Goal: Task Accomplishment & Management: Manage account settings

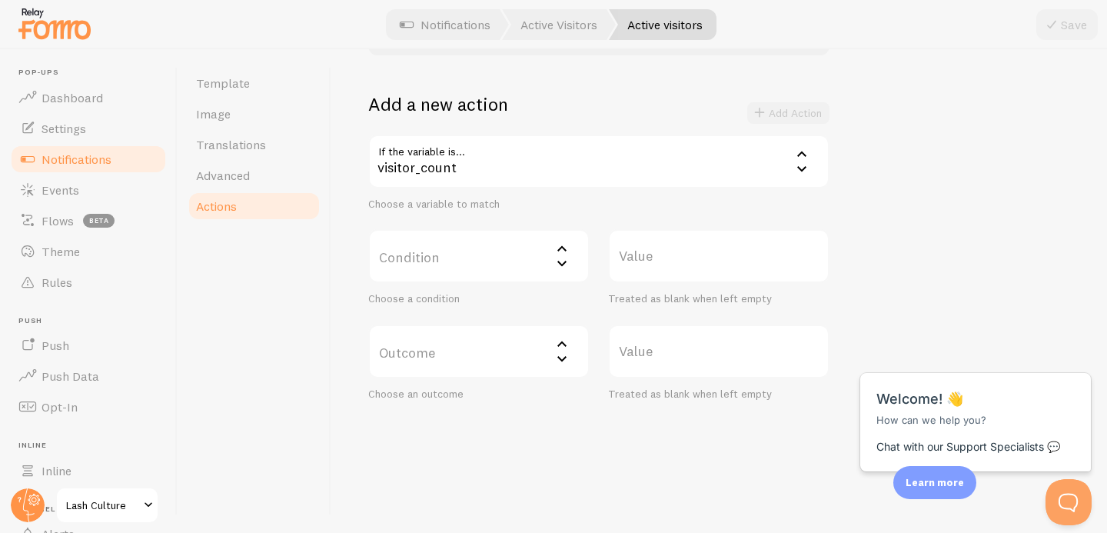
scroll to position [44, 0]
click at [104, 164] on span "Notifications" at bounding box center [77, 158] width 70 height 15
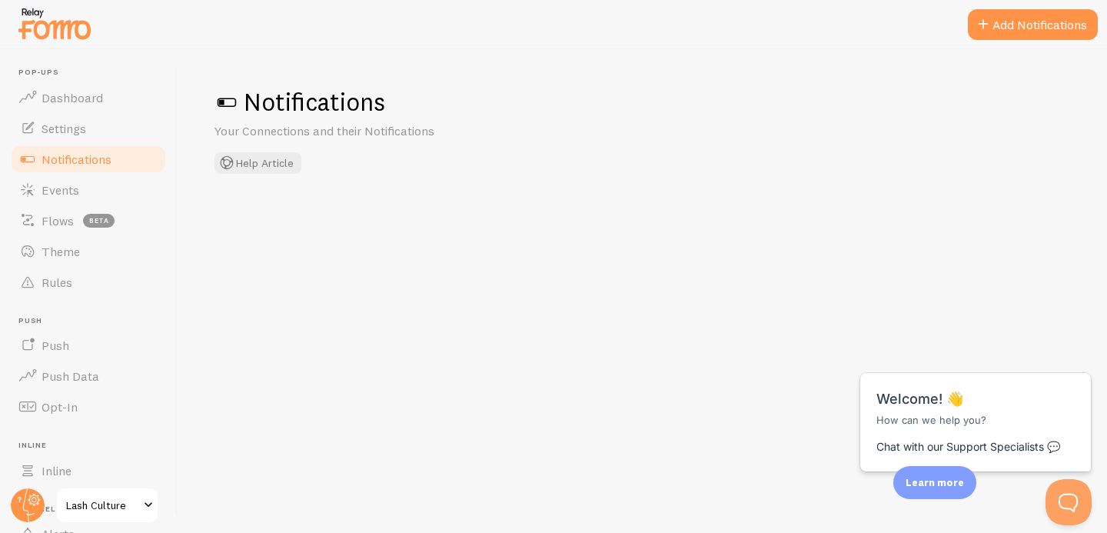
checkbox input "false"
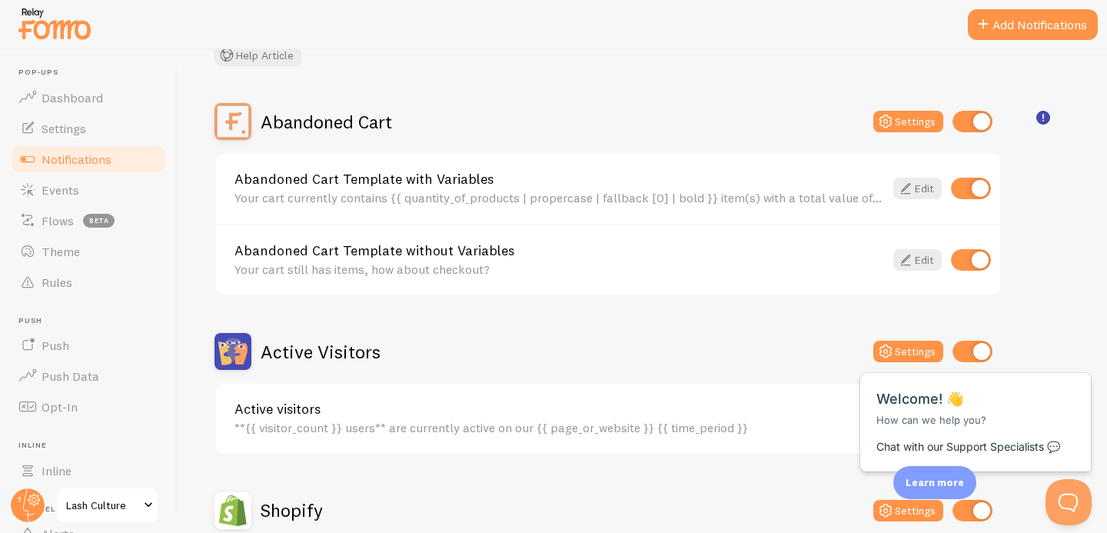
scroll to position [107, 0]
click at [903, 124] on button "Settings" at bounding box center [908, 122] width 70 height 22
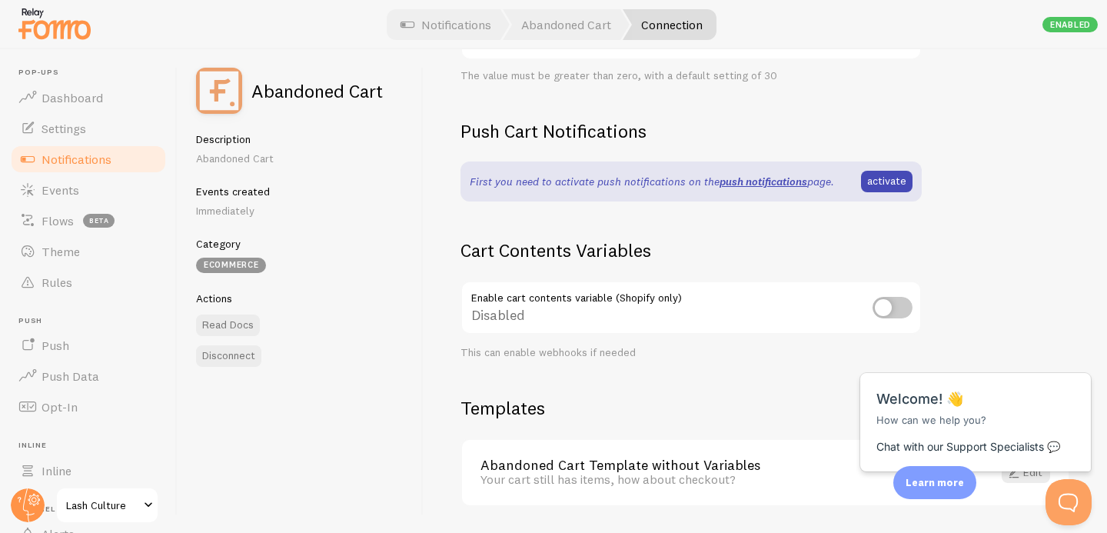
scroll to position [412, 0]
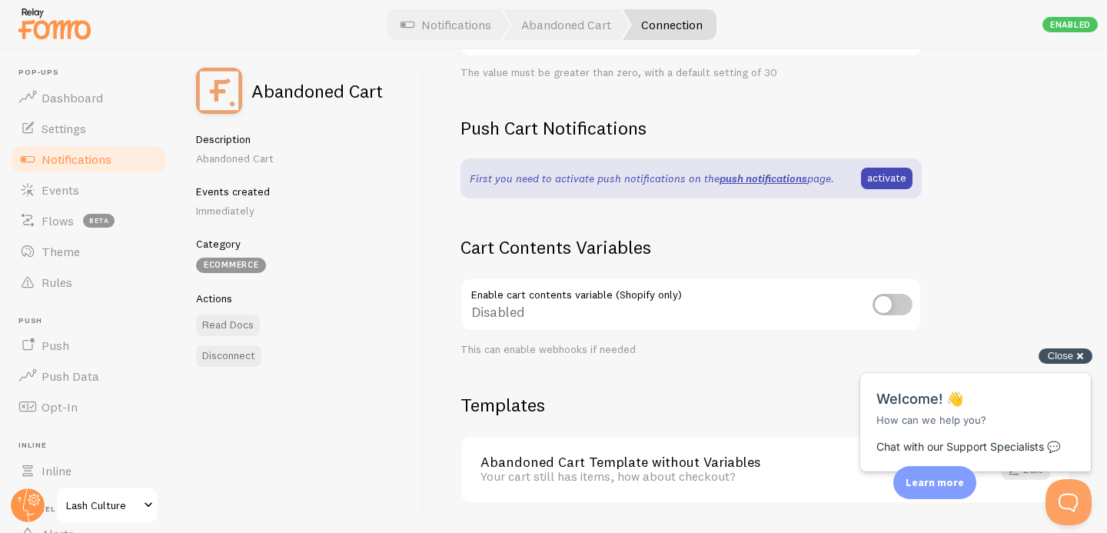
click at [1081, 355] on div "Close cross-small" at bounding box center [1066, 356] width 54 height 16
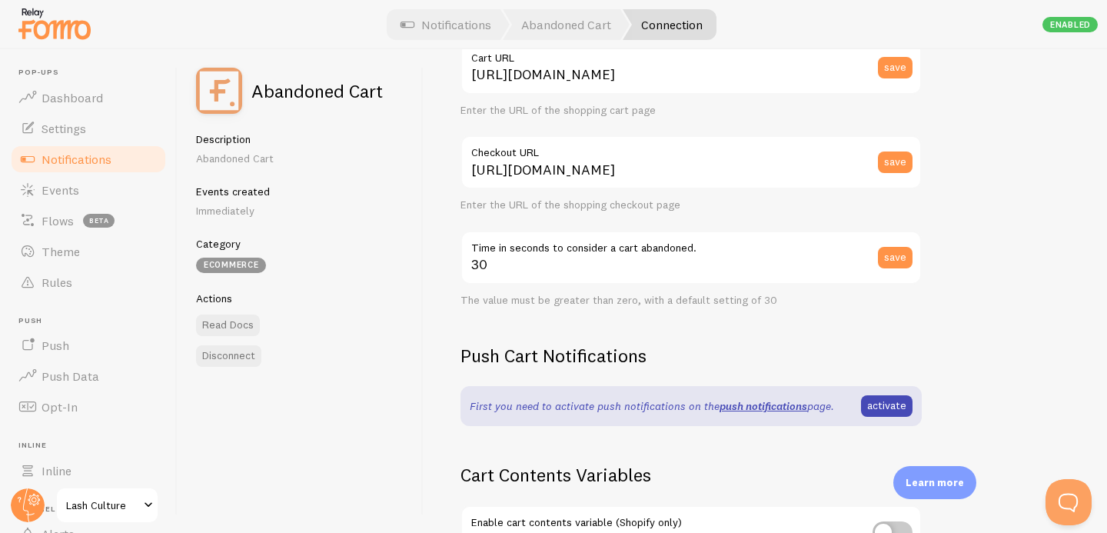
scroll to position [0, 0]
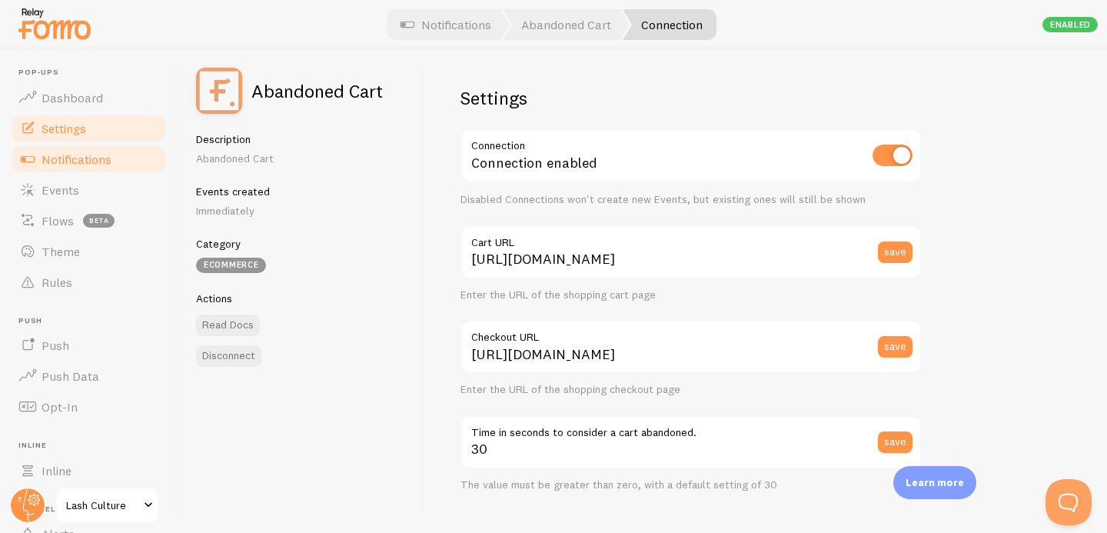
click at [76, 130] on span "Settings" at bounding box center [64, 128] width 45 height 15
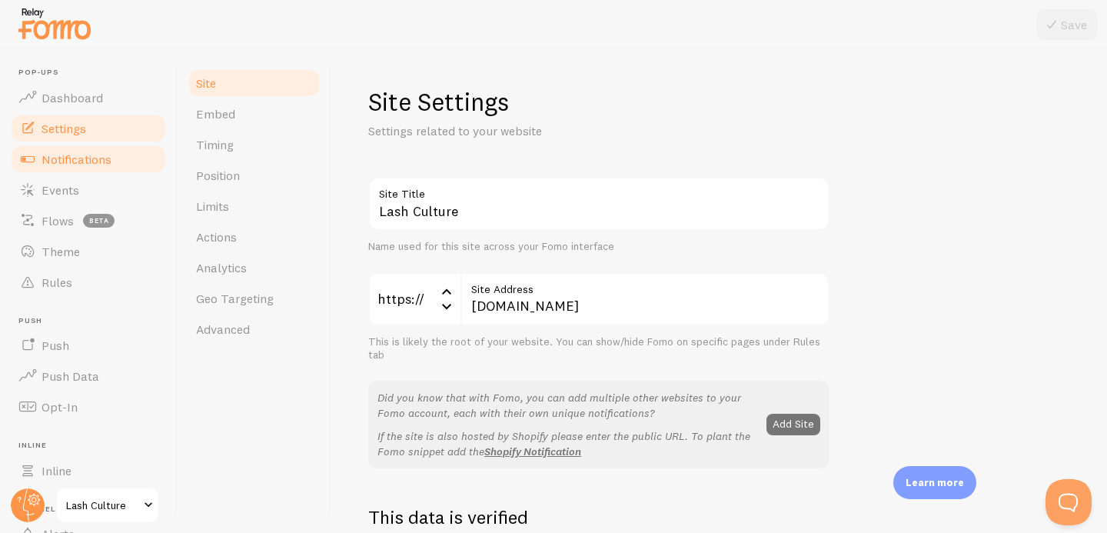
click at [74, 158] on span "Notifications" at bounding box center [77, 158] width 70 height 15
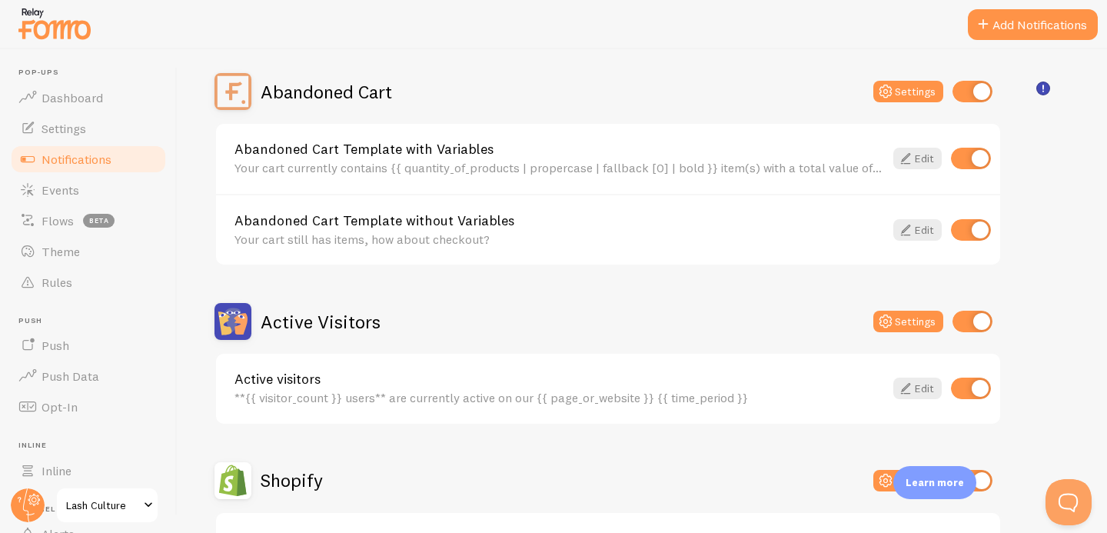
scroll to position [135, 0]
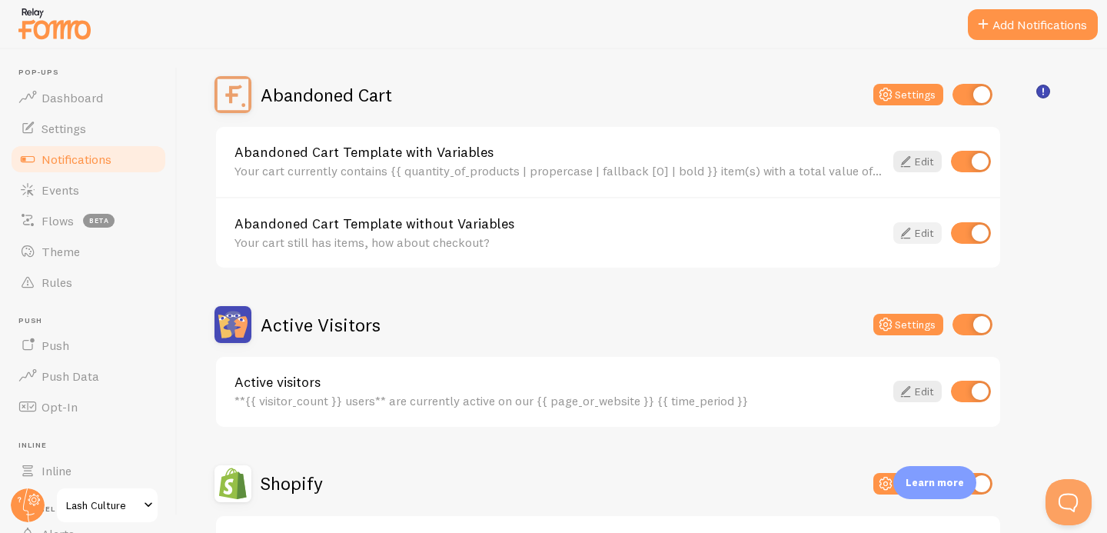
click at [918, 238] on link "Edit" at bounding box center [917, 233] width 48 height 22
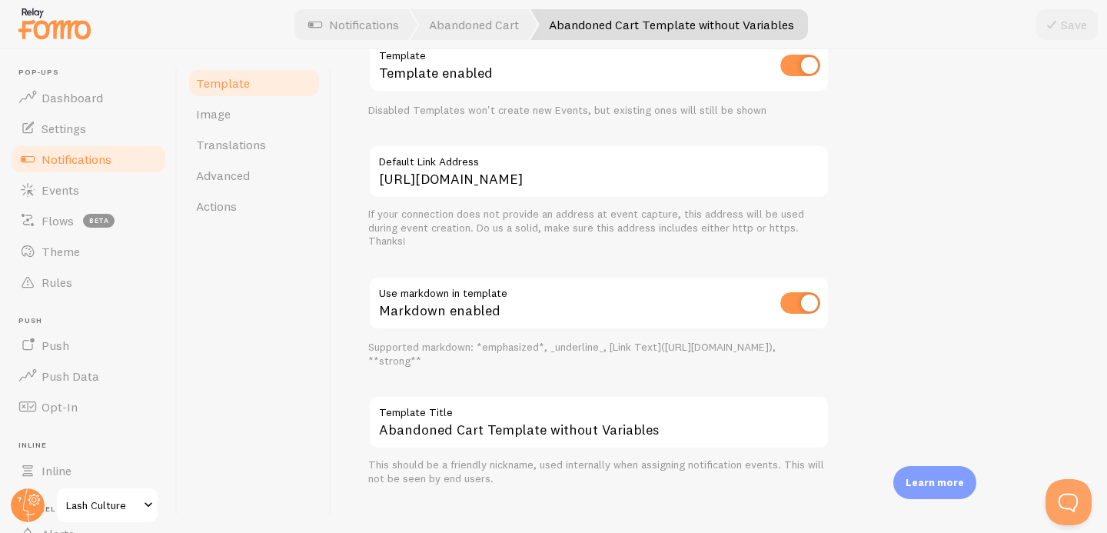
scroll to position [597, 0]
click at [255, 105] on link "Image" at bounding box center [254, 113] width 135 height 31
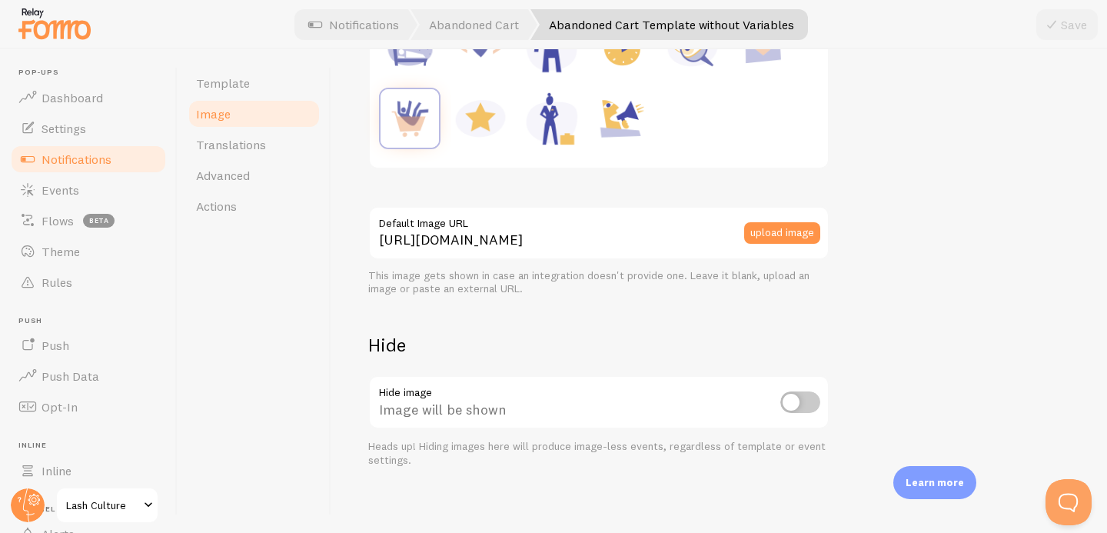
scroll to position [309, 0]
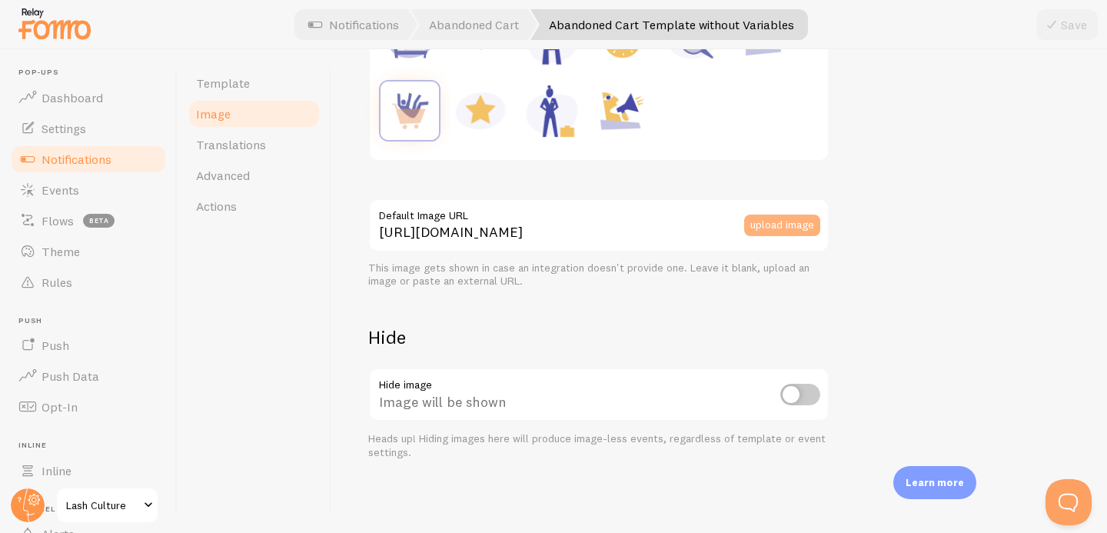
click at [792, 226] on button "upload image" at bounding box center [782, 226] width 76 height 22
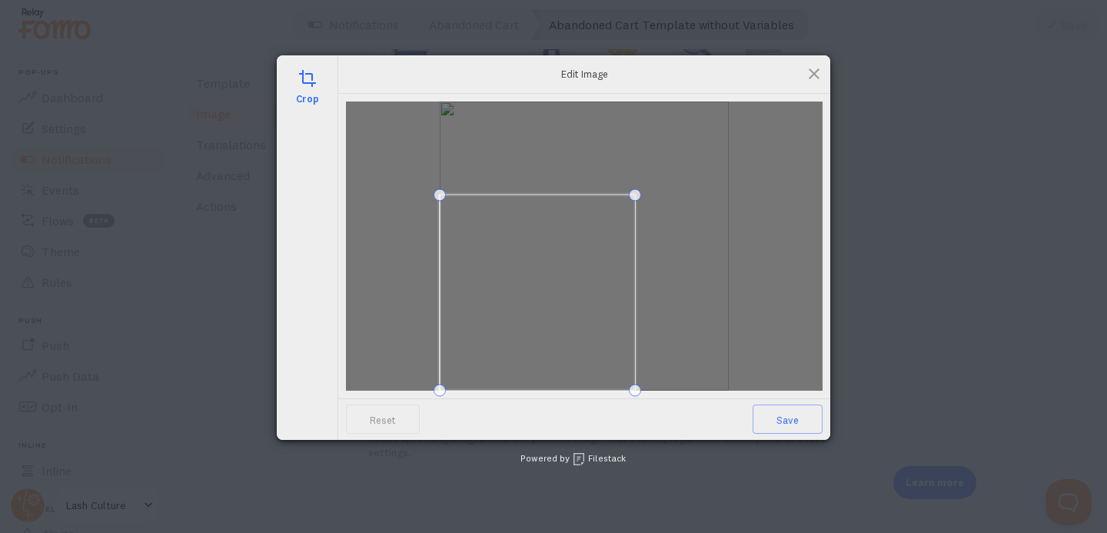
click at [681, 200] on div at bounding box center [584, 245] width 477 height 289
click at [617, 247] on span at bounding box center [558, 283] width 196 height 196
click at [651, 194] on span at bounding box center [650, 191] width 12 height 12
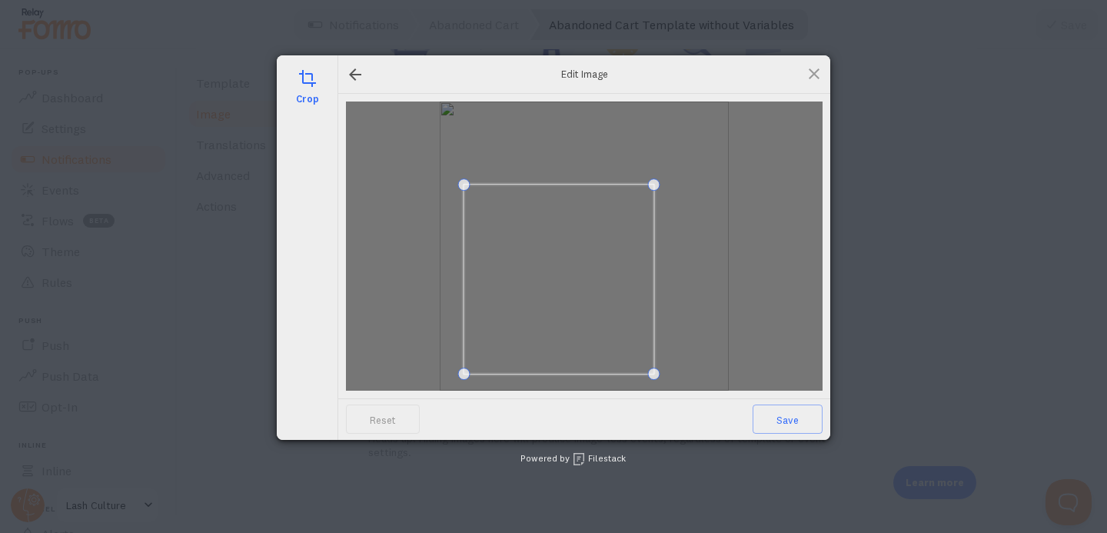
click at [611, 265] on span at bounding box center [559, 280] width 190 height 190
click at [699, 284] on div at bounding box center [584, 245] width 477 height 289
click at [775, 421] on span "Save" at bounding box center [788, 418] width 70 height 29
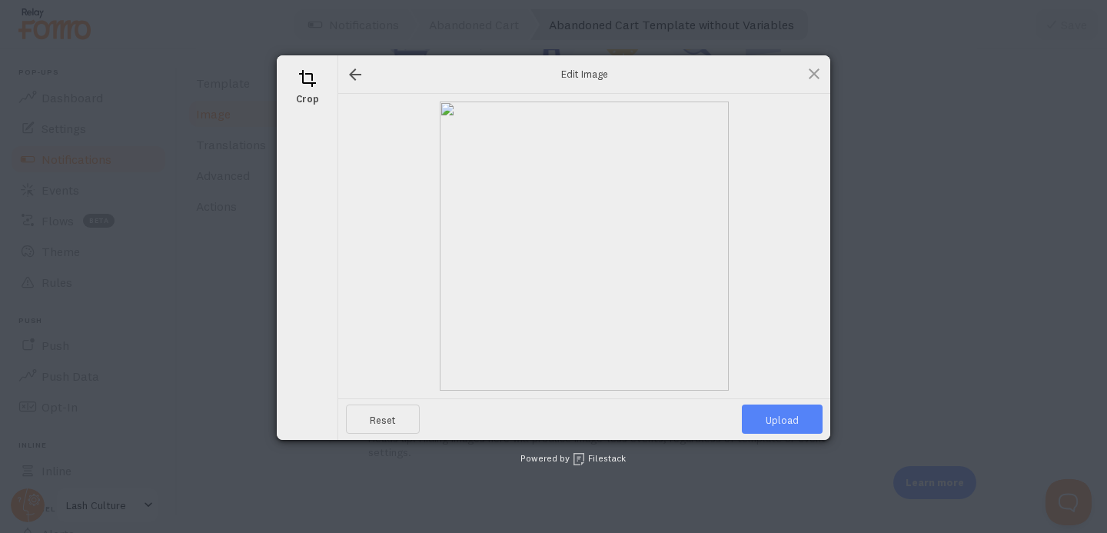
click at [794, 424] on span "Upload" at bounding box center [782, 418] width 81 height 29
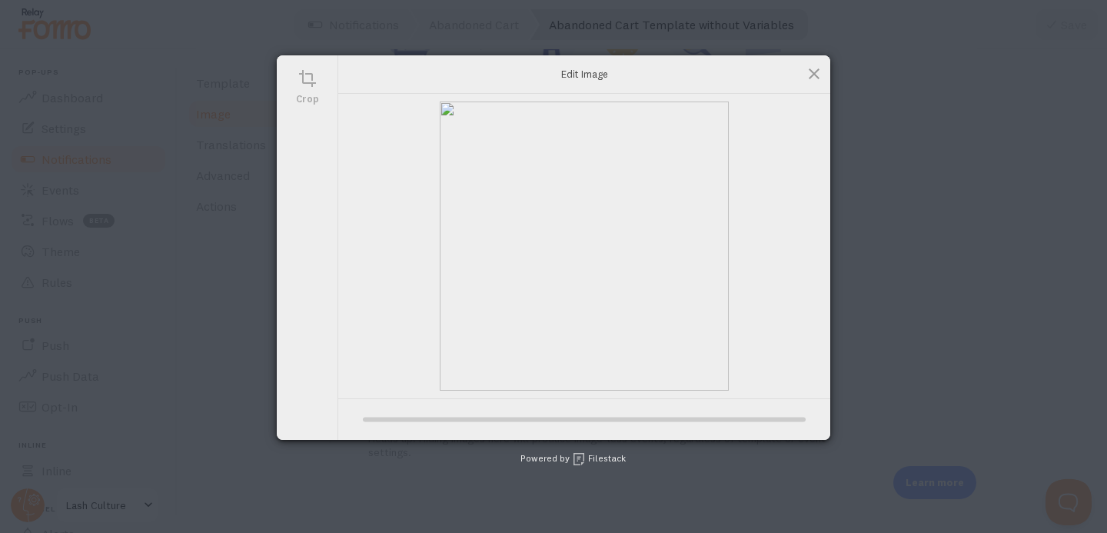
type input "[URL][DOMAIN_NAME][DOMAIN_NAME]"
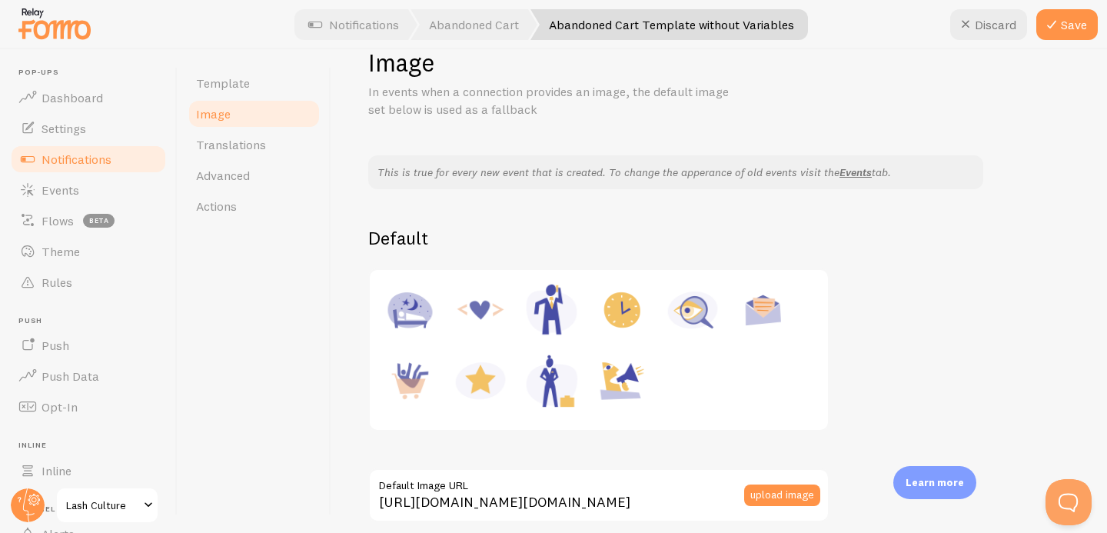
scroll to position [0, 0]
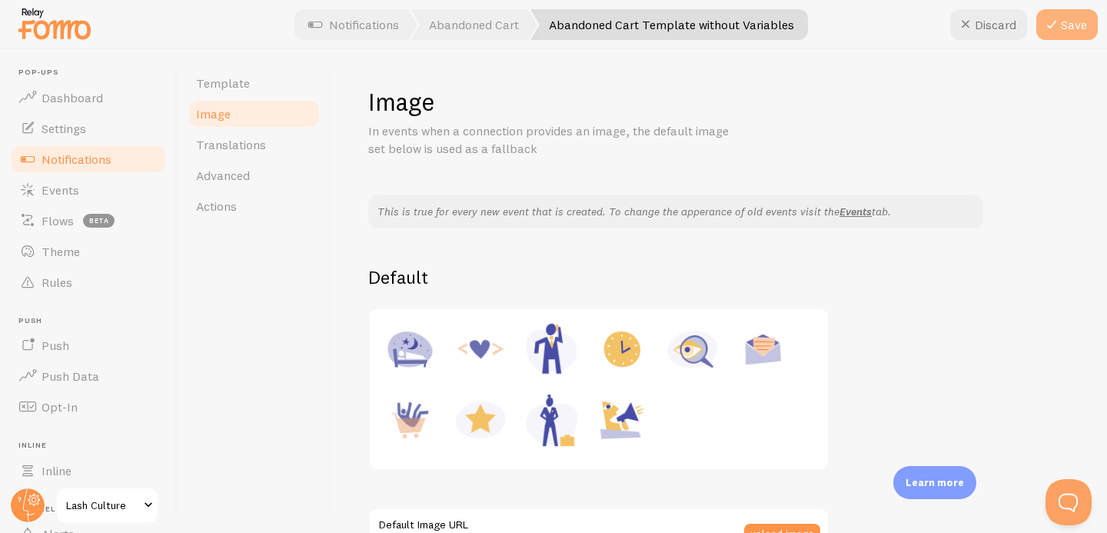
click at [1077, 27] on button "Save" at bounding box center [1067, 24] width 62 height 31
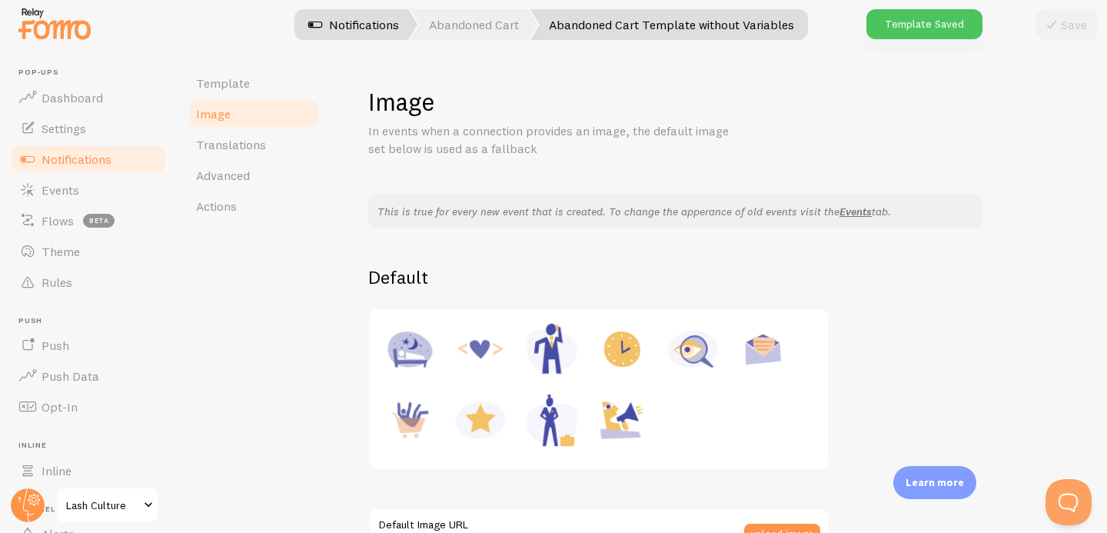
click at [318, 35] on link "Notifications" at bounding box center [354, 24] width 128 height 31
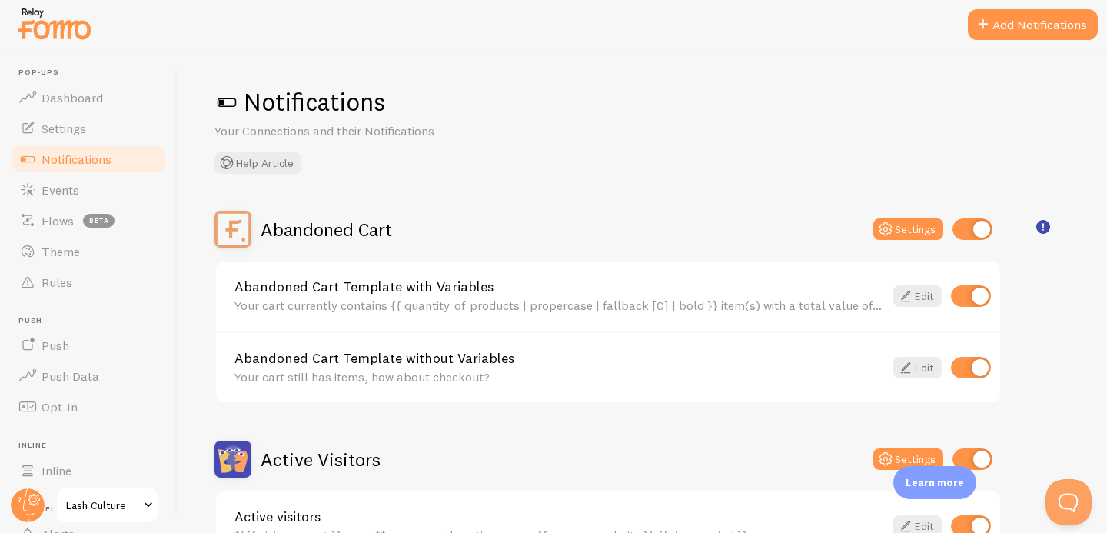
click at [815, 308] on div "Your cart currently contains {{ quantity_of_products | propercase | fallback [0…" at bounding box center [560, 305] width 650 height 14
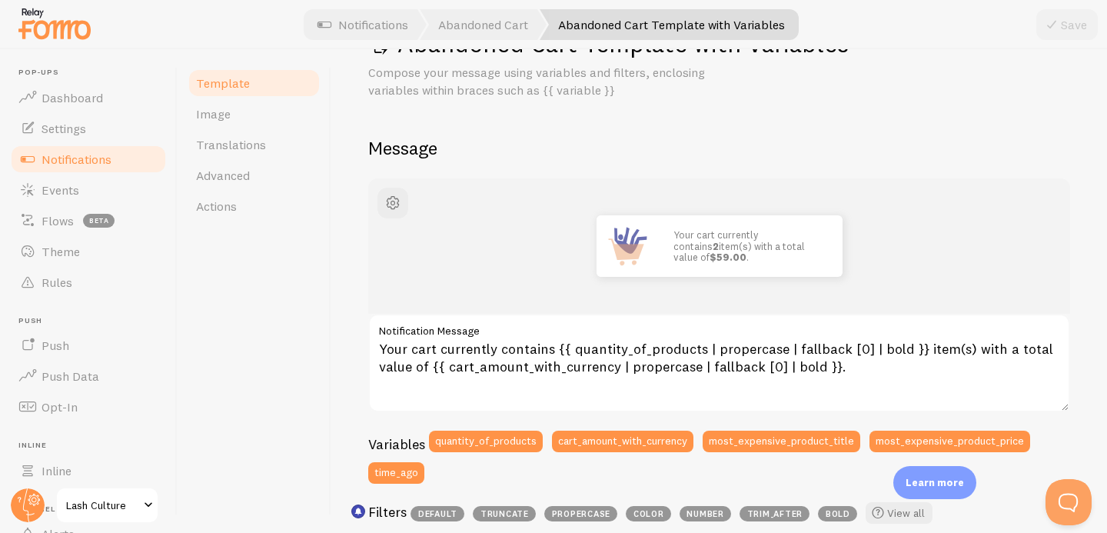
scroll to position [60, 0]
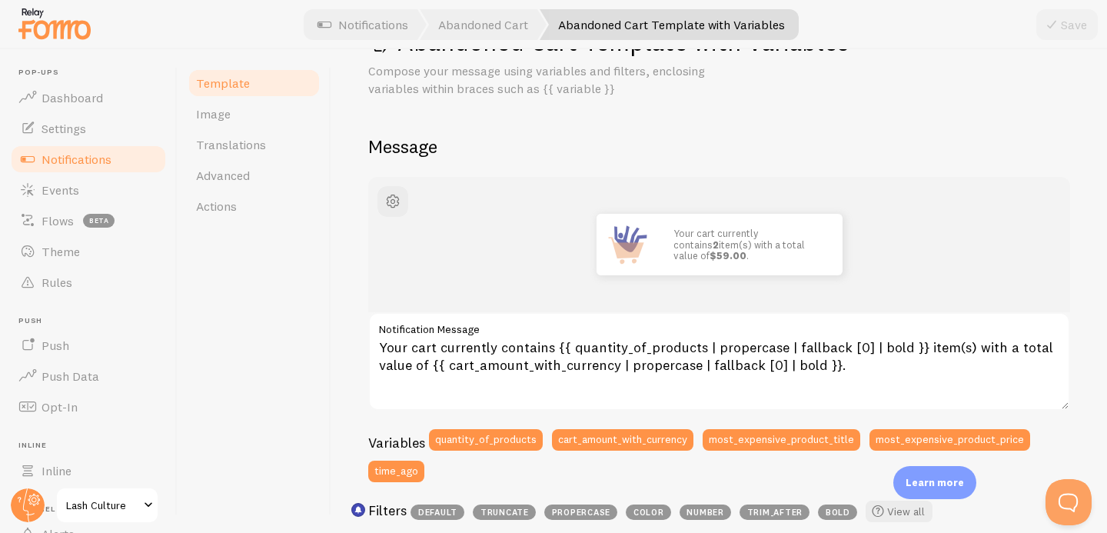
click at [291, 82] on link "Template" at bounding box center [254, 83] width 135 height 31
click at [115, 160] on link "Notifications" at bounding box center [88, 159] width 158 height 31
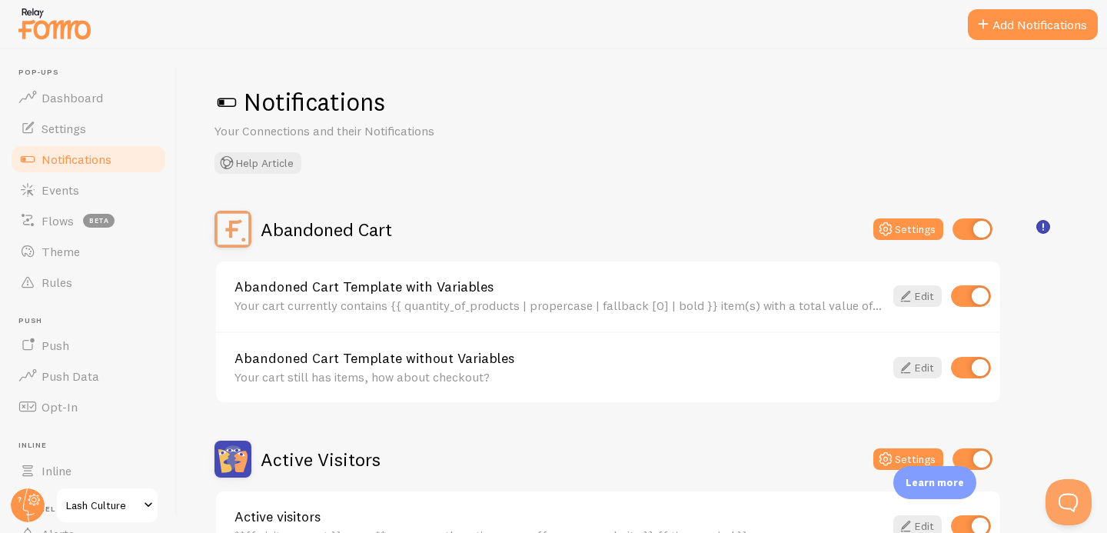
click at [979, 297] on input "checkbox" at bounding box center [971, 296] width 40 height 22
checkbox input "false"
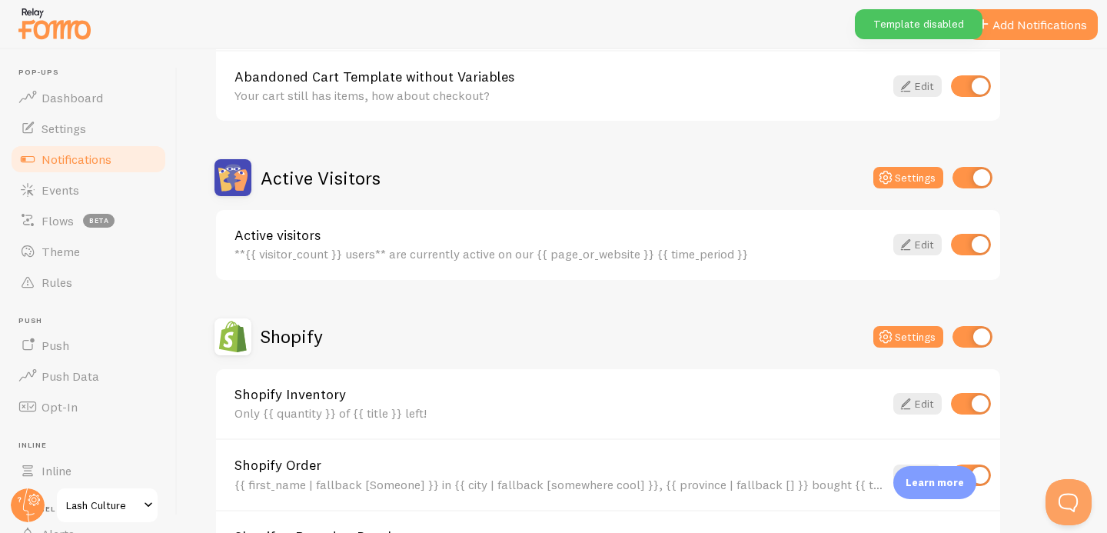
scroll to position [284, 0]
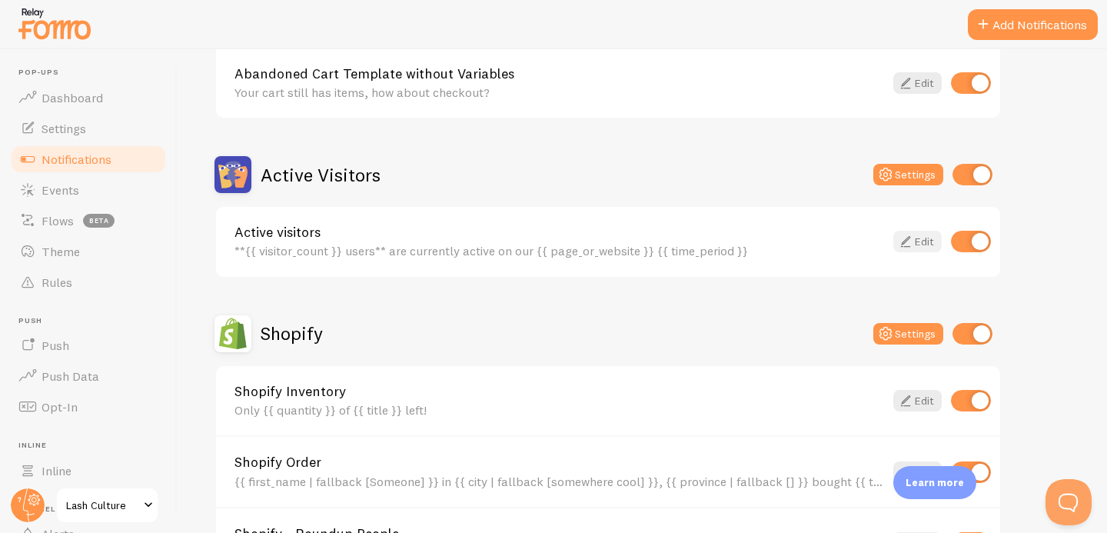
click at [912, 241] on icon at bounding box center [906, 241] width 18 height 18
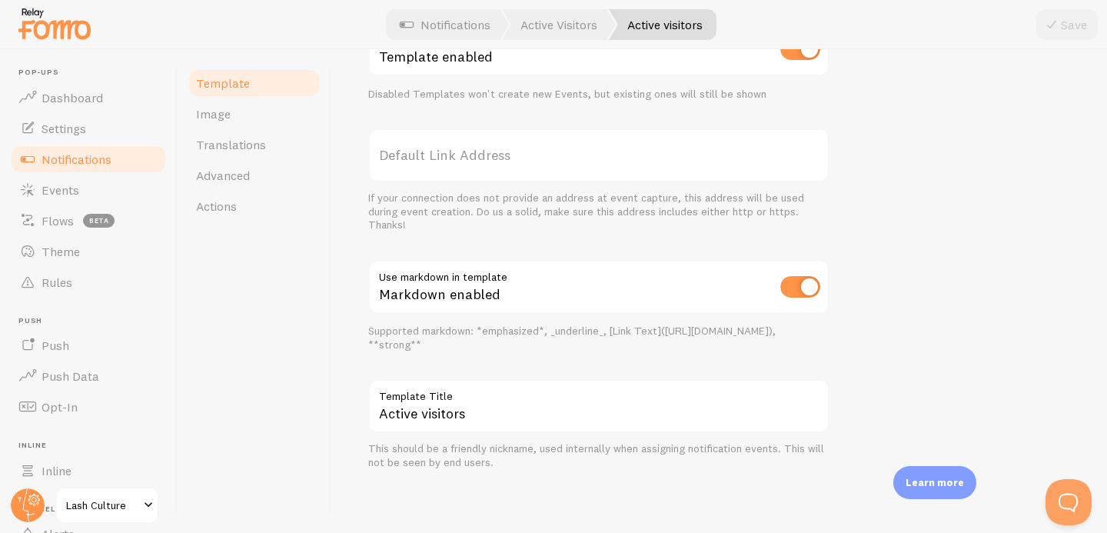
scroll to position [578, 0]
click at [220, 118] on span "Image" at bounding box center [213, 113] width 35 height 15
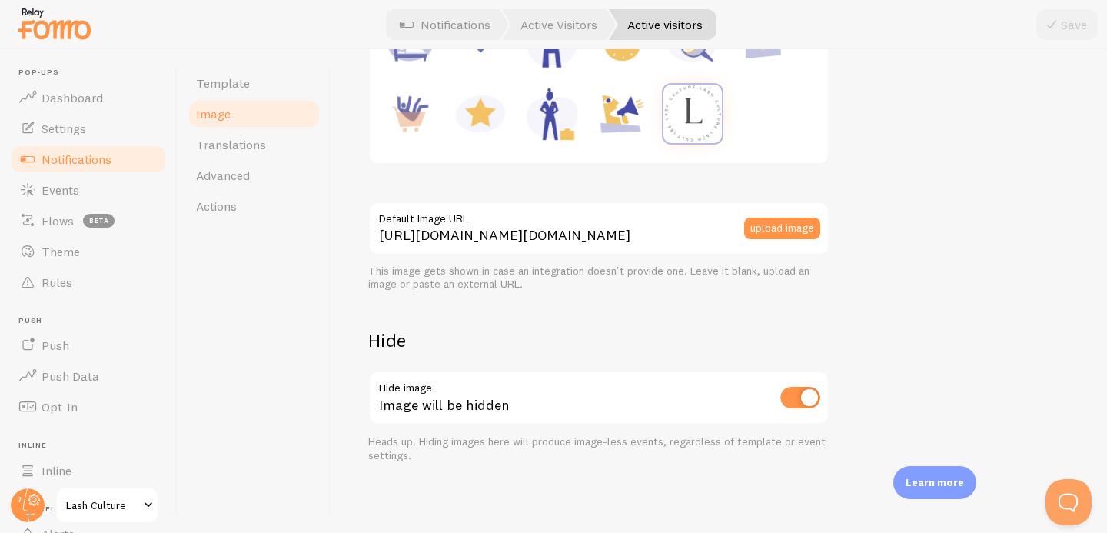
scroll to position [309, 0]
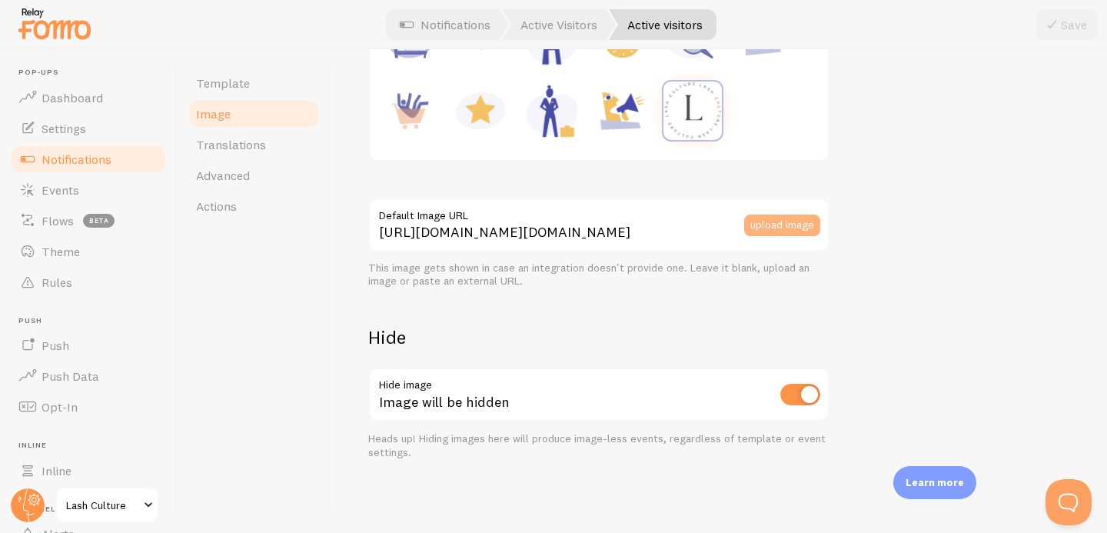
click at [790, 225] on button "upload image" at bounding box center [782, 226] width 76 height 22
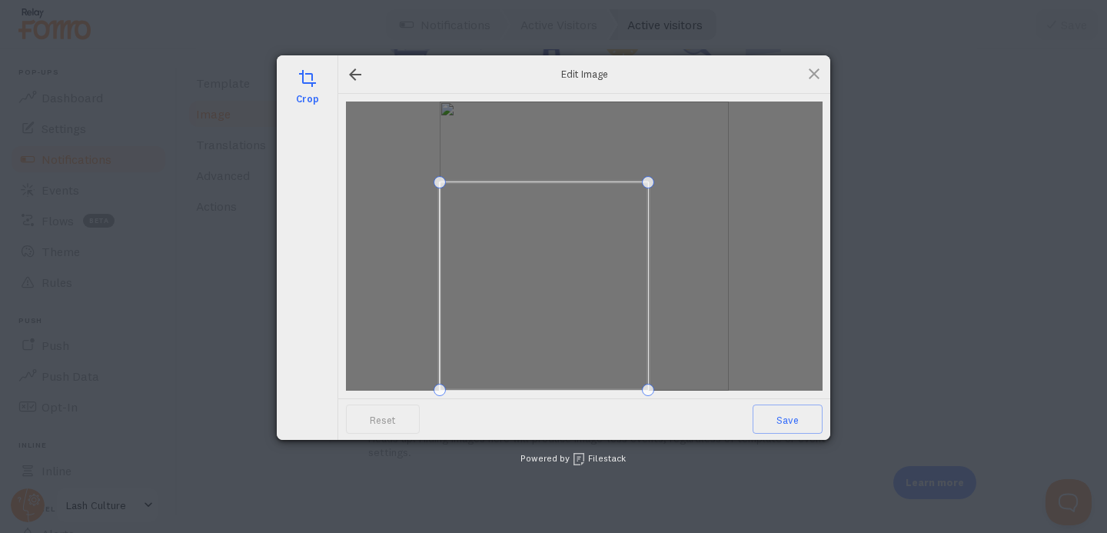
click at [642, 181] on span at bounding box center [648, 182] width 12 height 12
click at [610, 273] on span at bounding box center [566, 264] width 209 height 209
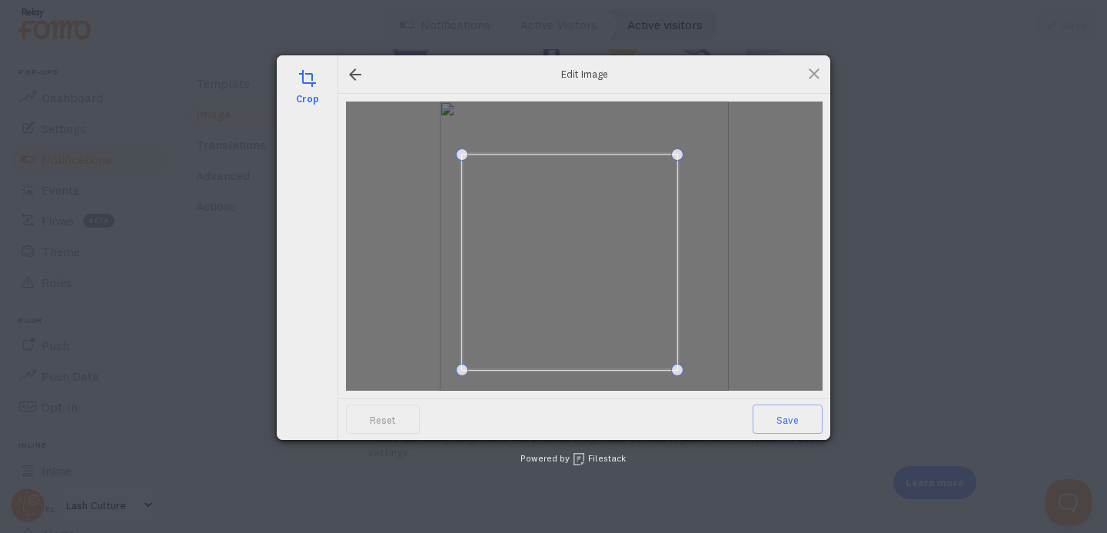
click at [671, 158] on span at bounding box center [677, 154] width 12 height 12
click at [624, 232] on span at bounding box center [564, 265] width 215 height 215
click at [630, 223] on span at bounding box center [564, 265] width 215 height 215
click at [793, 421] on span "Save" at bounding box center [788, 418] width 70 height 29
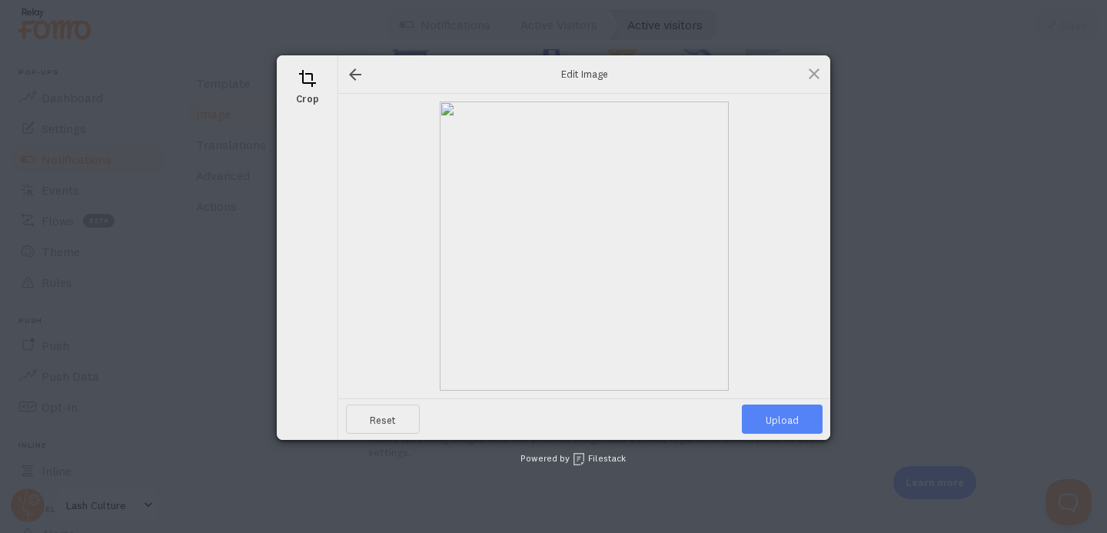
click at [780, 423] on span "Upload" at bounding box center [782, 418] width 81 height 29
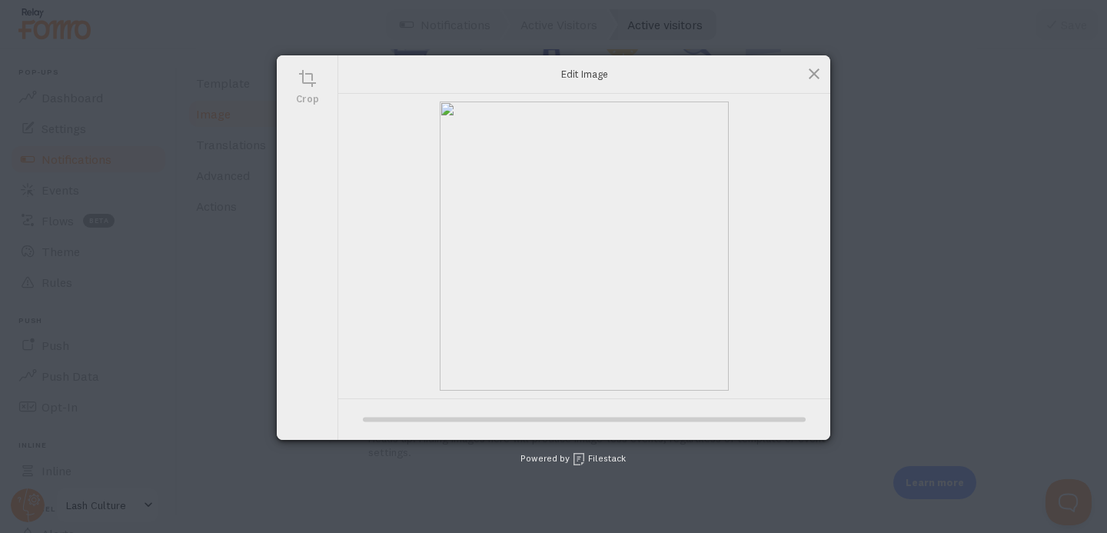
type input "[URL][DOMAIN_NAME][DOMAIN_NAME]"
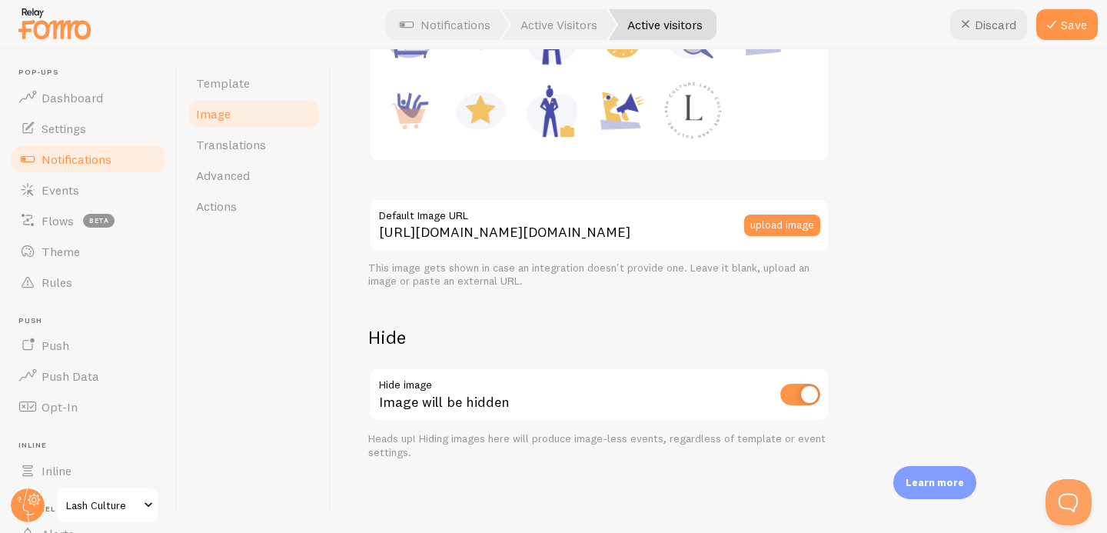
click at [805, 398] on input "checkbox" at bounding box center [800, 395] width 40 height 22
checkbox input "false"
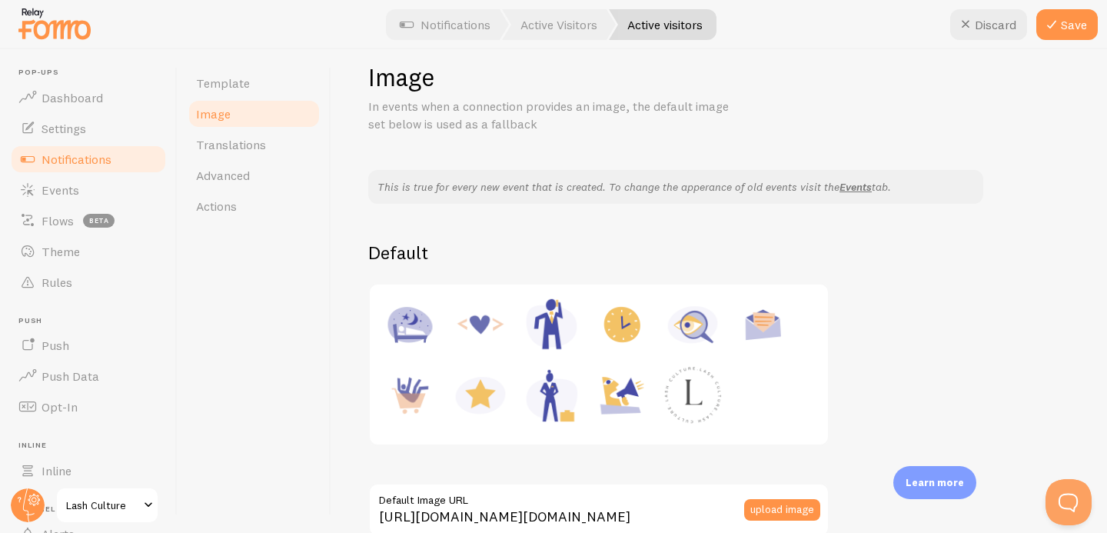
scroll to position [0, 0]
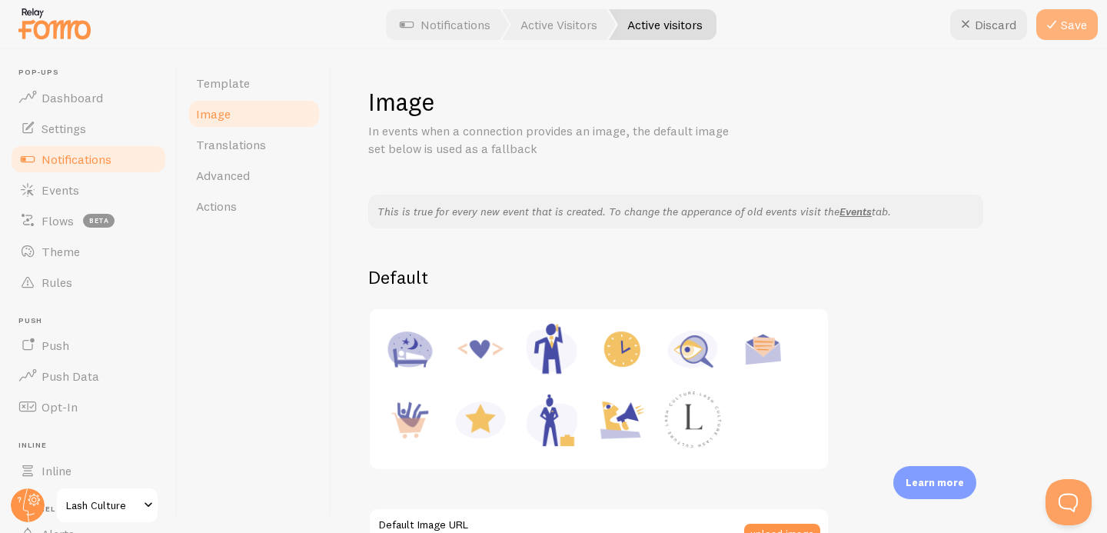
click at [1056, 18] on icon at bounding box center [1052, 24] width 18 height 18
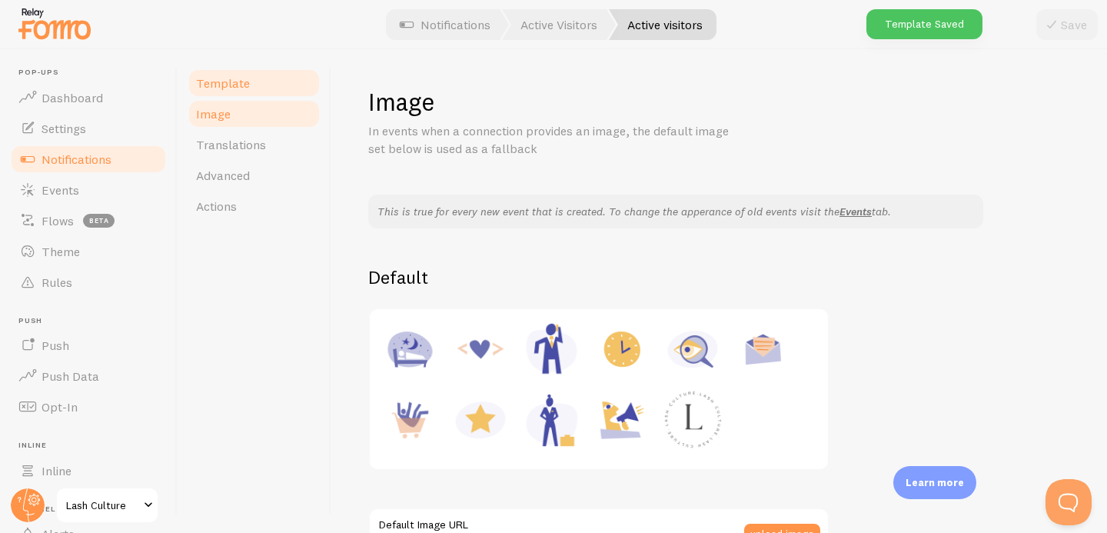
click at [229, 91] on link "Template" at bounding box center [254, 83] width 135 height 31
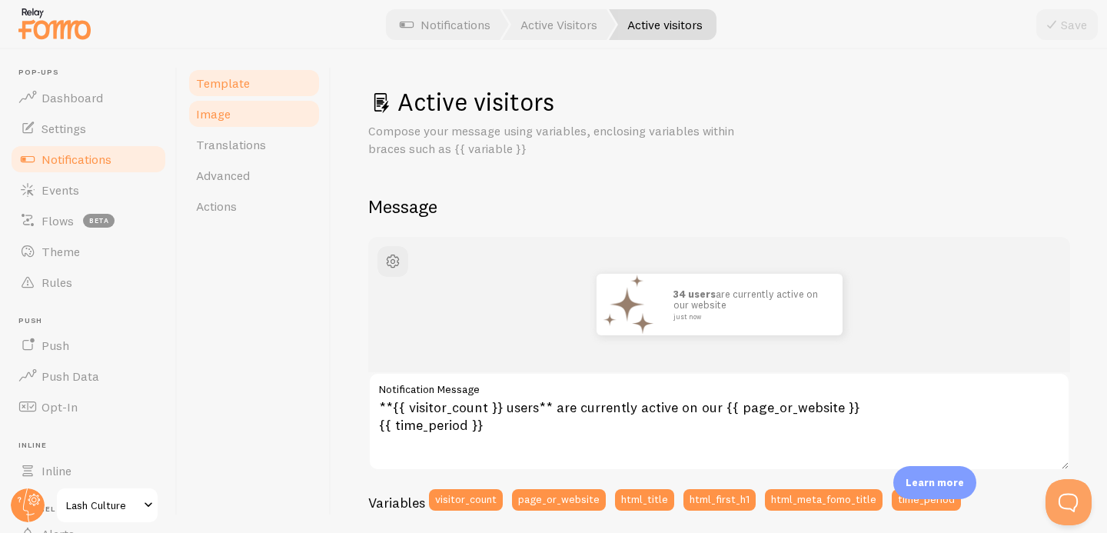
click at [244, 114] on link "Image" at bounding box center [254, 113] width 135 height 31
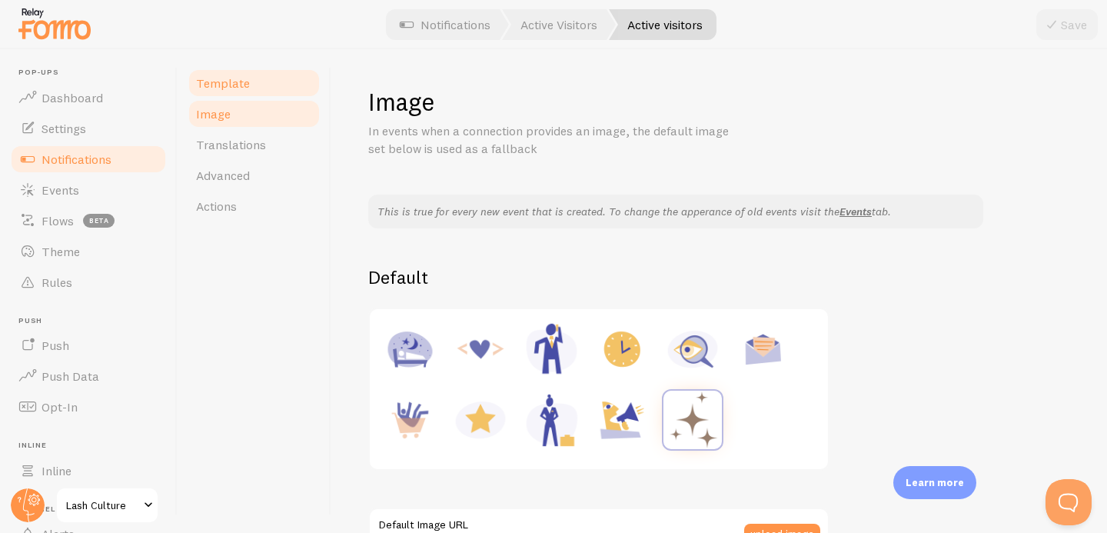
click at [235, 78] on span "Template" at bounding box center [223, 82] width 54 height 15
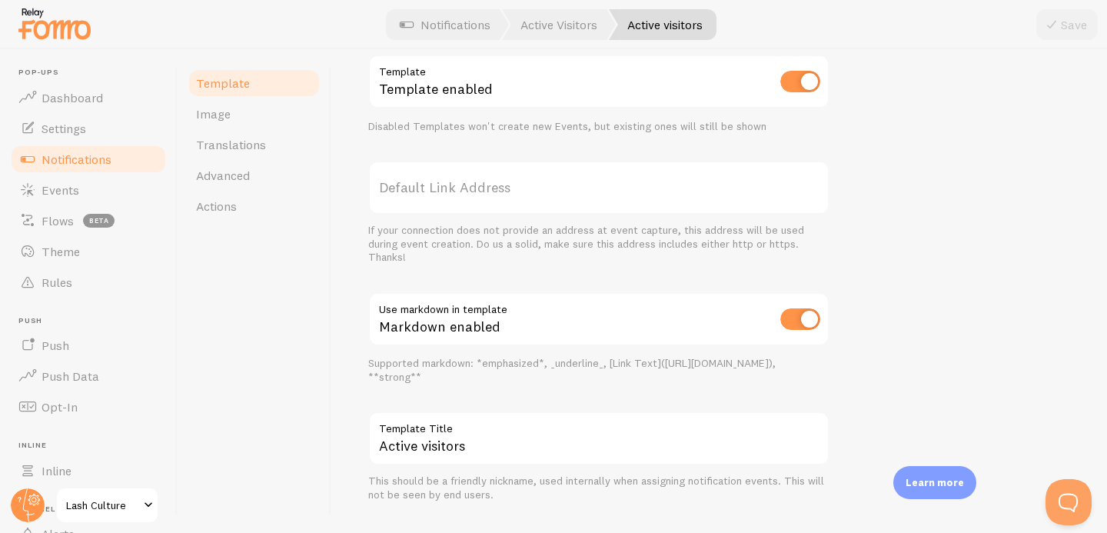
scroll to position [578, 0]
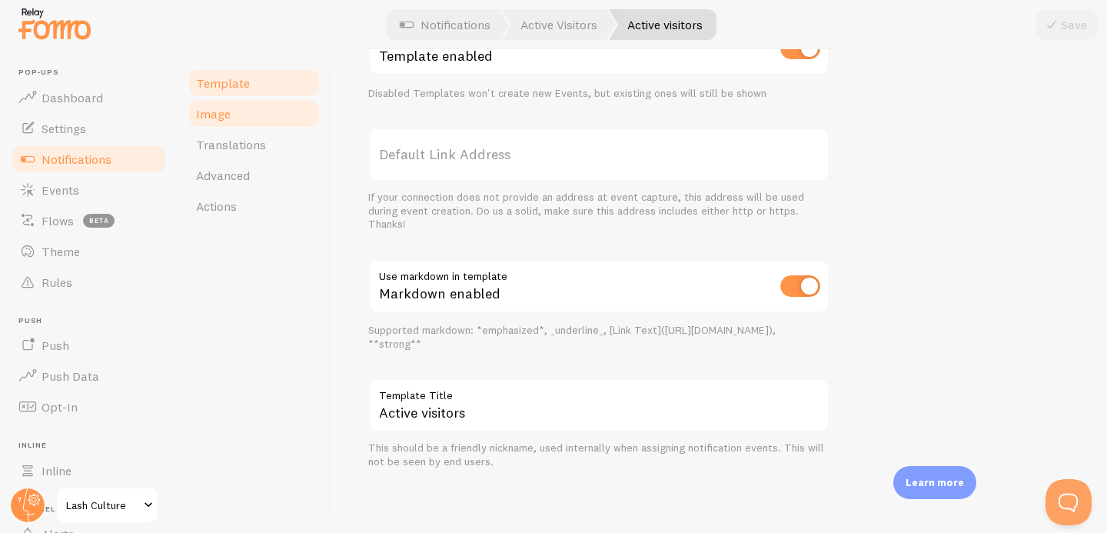
click at [258, 105] on link "Image" at bounding box center [254, 113] width 135 height 31
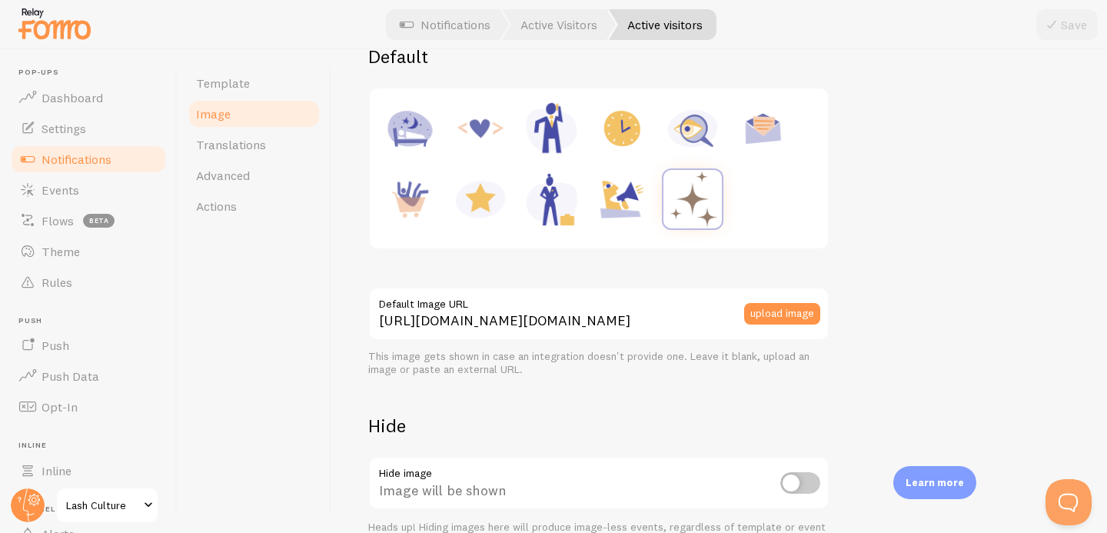
scroll to position [235, 0]
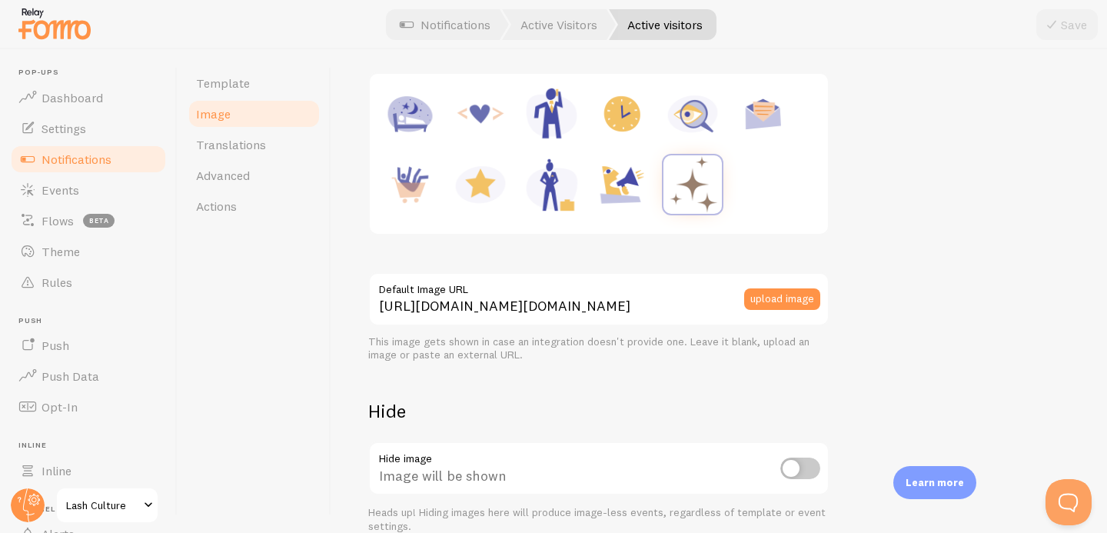
click at [793, 463] on input "checkbox" at bounding box center [800, 468] width 40 height 22
checkbox input "true"
click at [1076, 25] on button "Save" at bounding box center [1067, 24] width 62 height 31
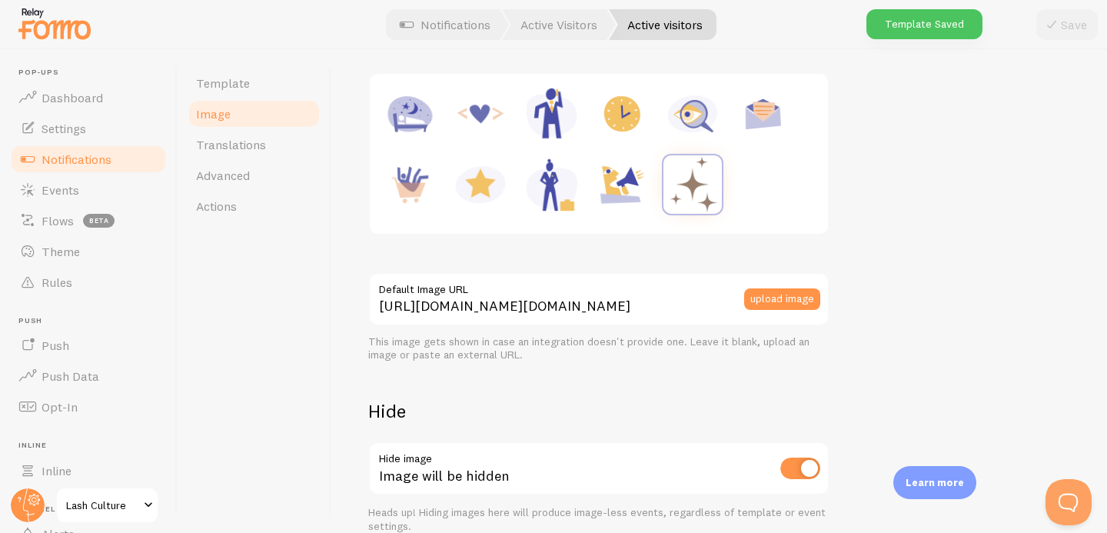
click at [62, 159] on span "Notifications" at bounding box center [77, 158] width 70 height 15
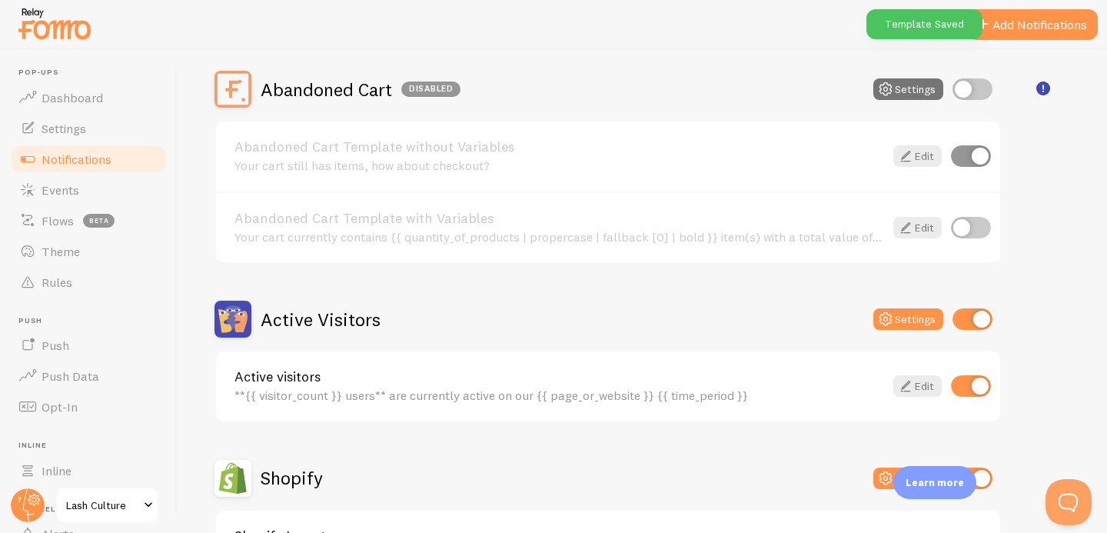
scroll to position [141, 0]
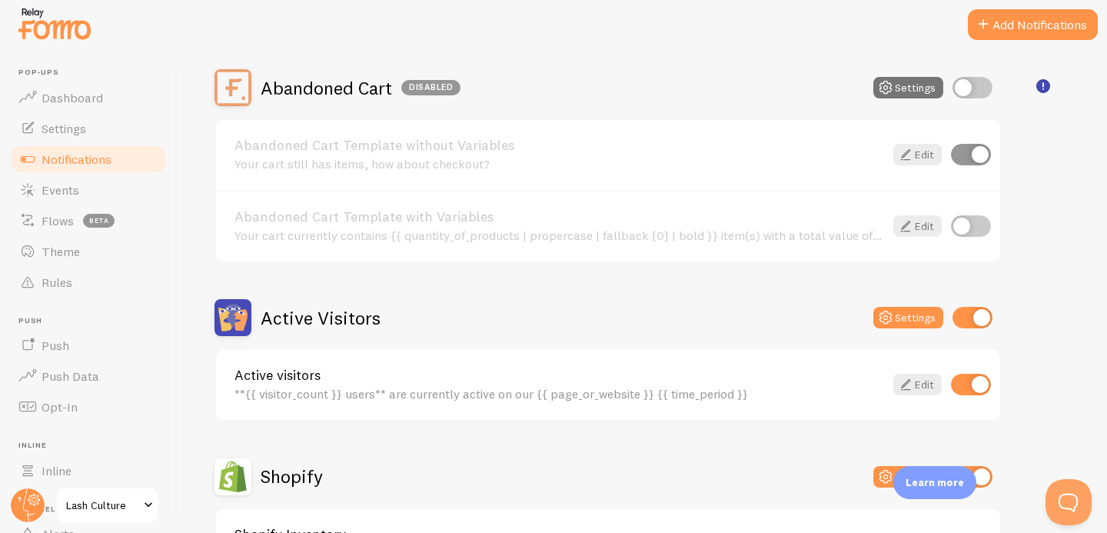
click at [978, 96] on input "checkbox" at bounding box center [973, 88] width 40 height 22
checkbox input "true"
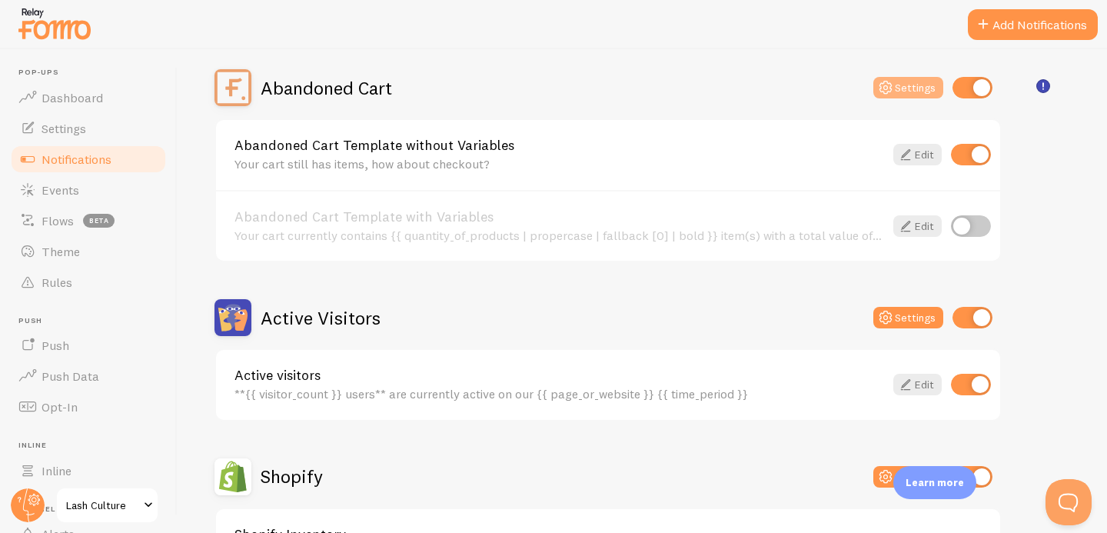
click at [919, 90] on button "Settings" at bounding box center [908, 88] width 70 height 22
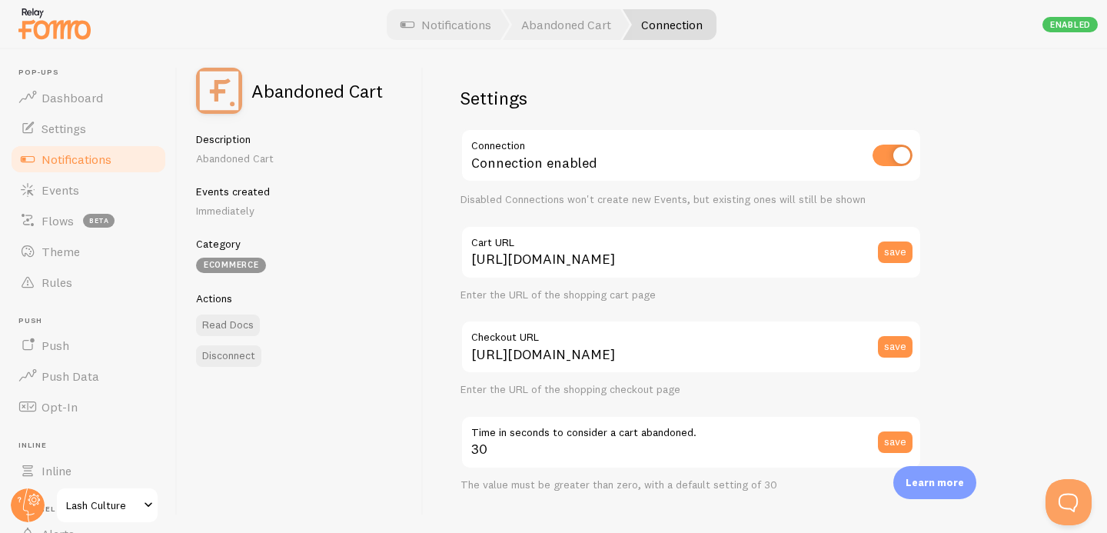
click at [75, 150] on link "Notifications" at bounding box center [88, 159] width 158 height 31
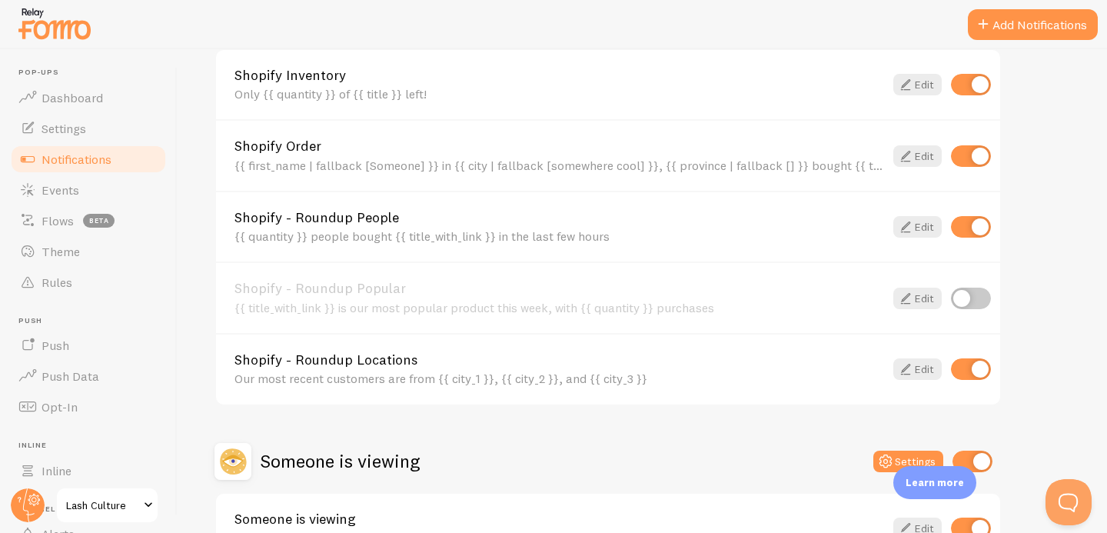
scroll to position [605, 0]
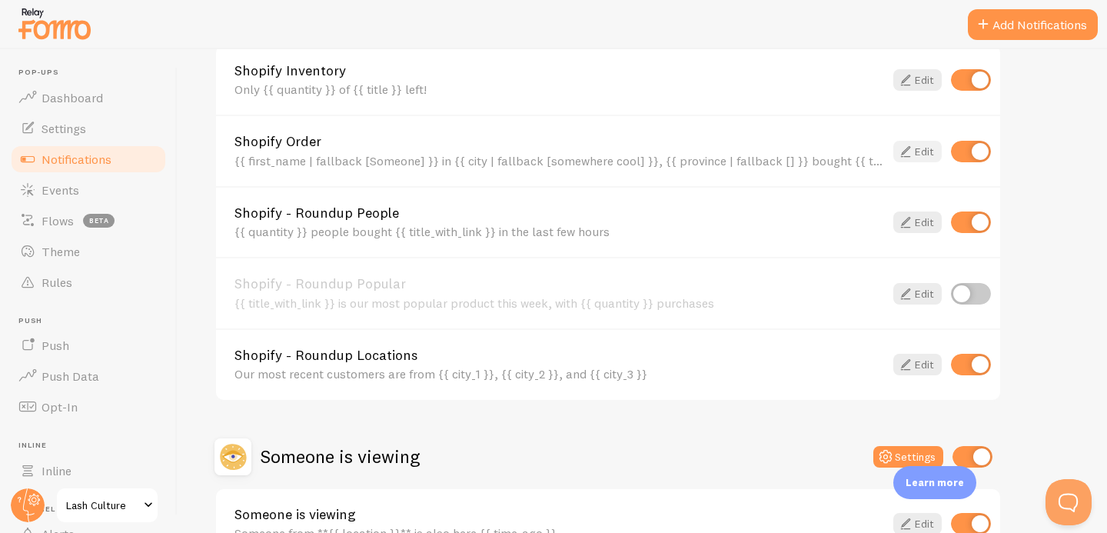
click at [931, 148] on link "Edit" at bounding box center [917, 152] width 48 height 22
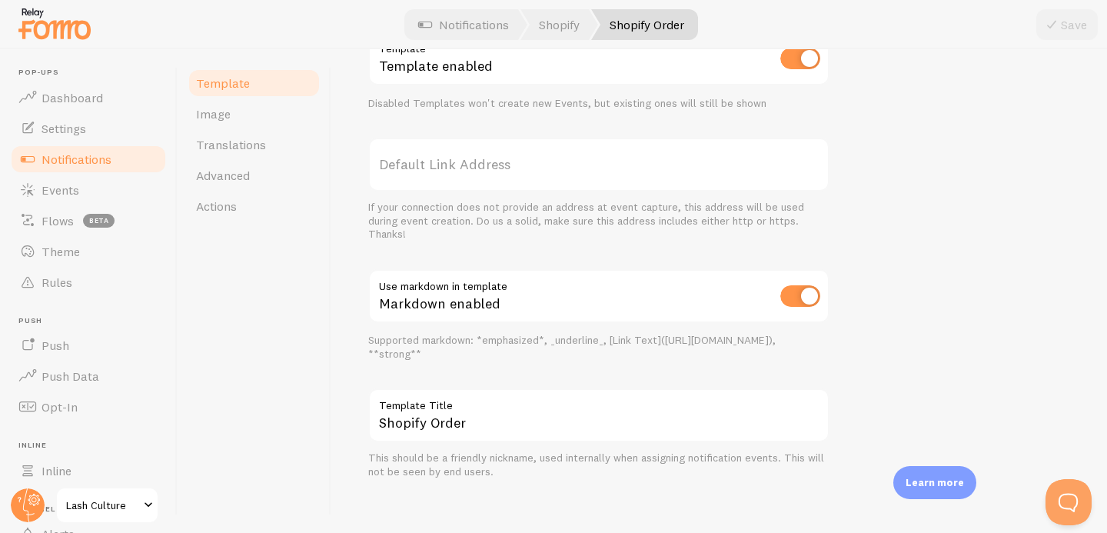
scroll to position [647, 0]
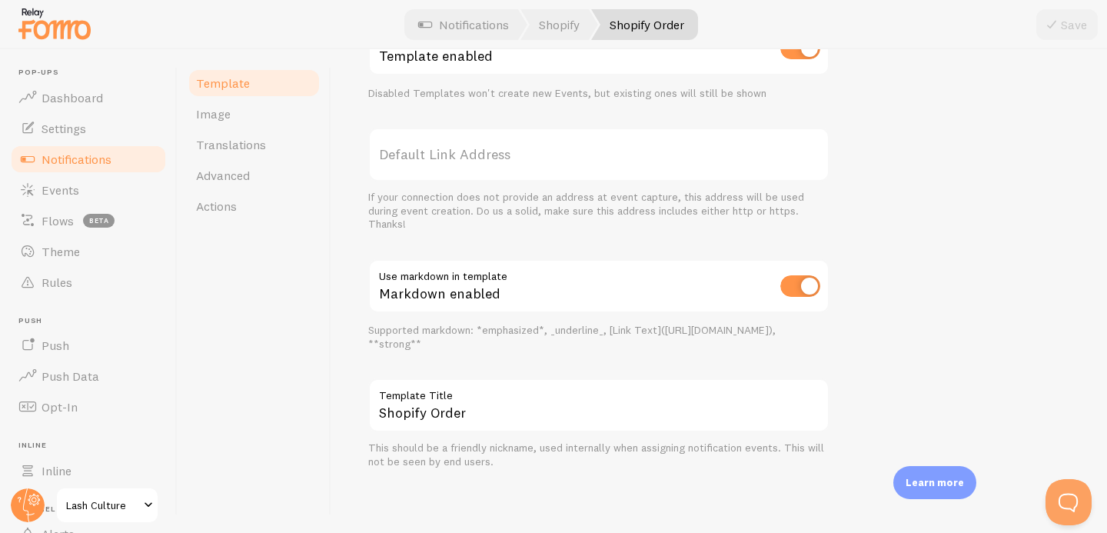
click at [90, 149] on link "Notifications" at bounding box center [88, 159] width 158 height 31
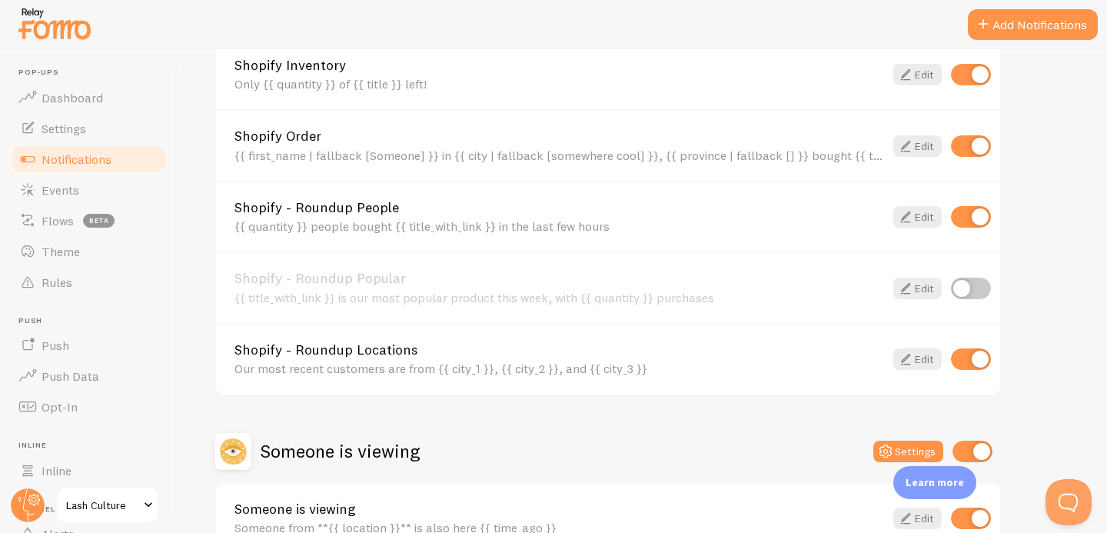
scroll to position [706, 0]
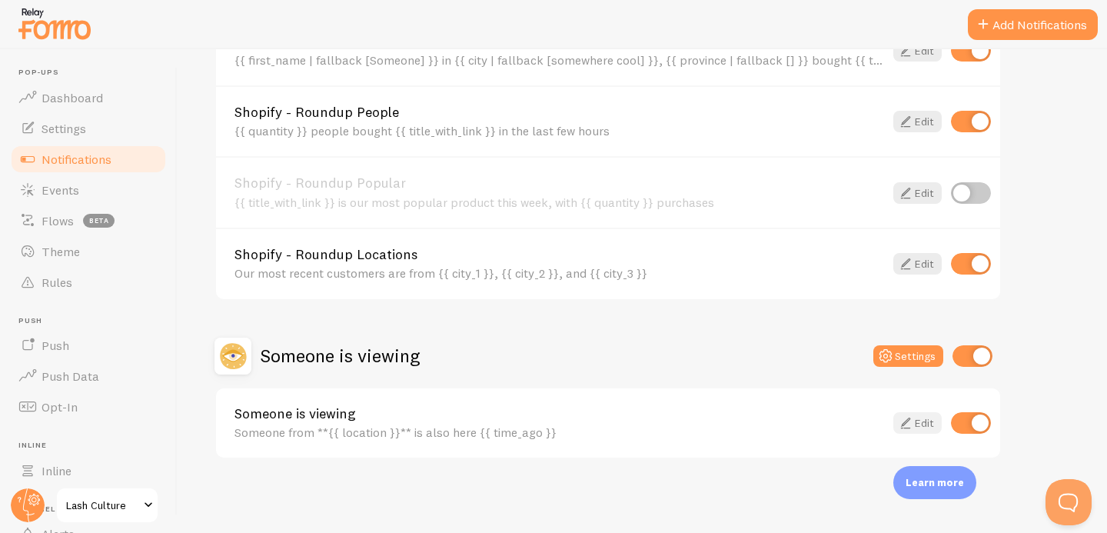
click at [907, 424] on icon at bounding box center [906, 423] width 18 height 18
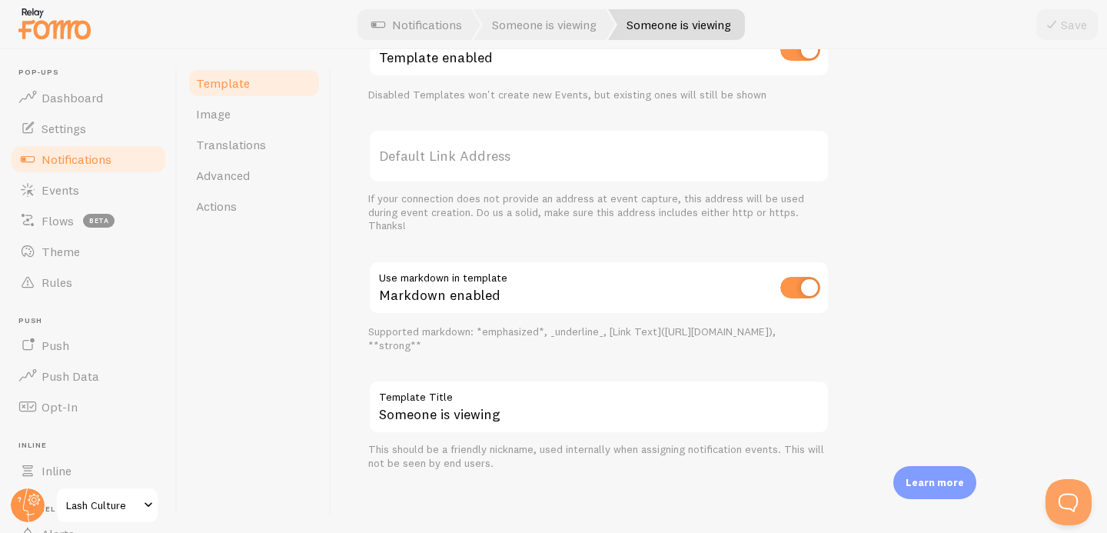
scroll to position [578, 0]
click at [248, 120] on link "Image" at bounding box center [254, 113] width 135 height 31
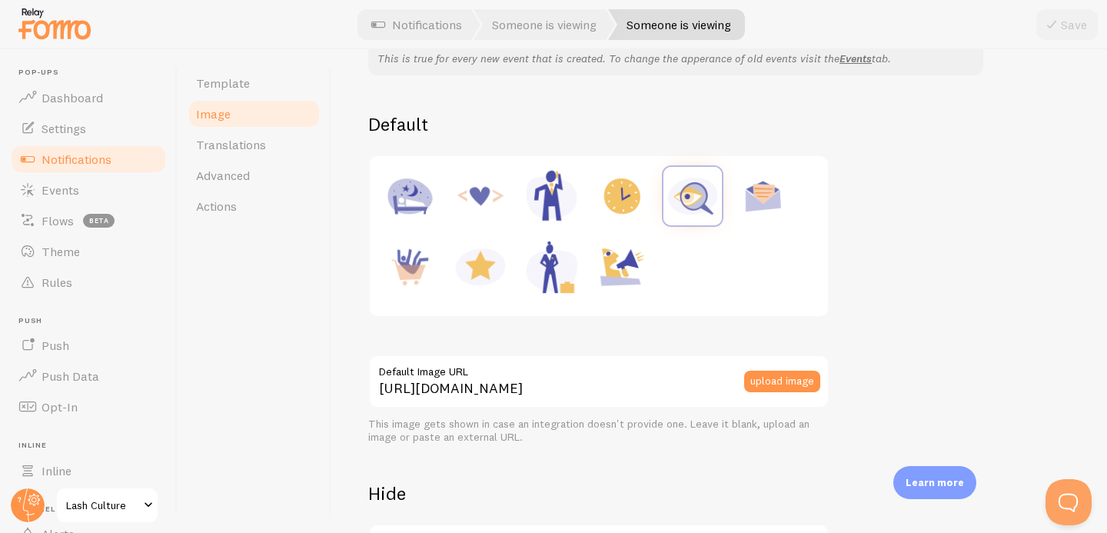
scroll to position [309, 0]
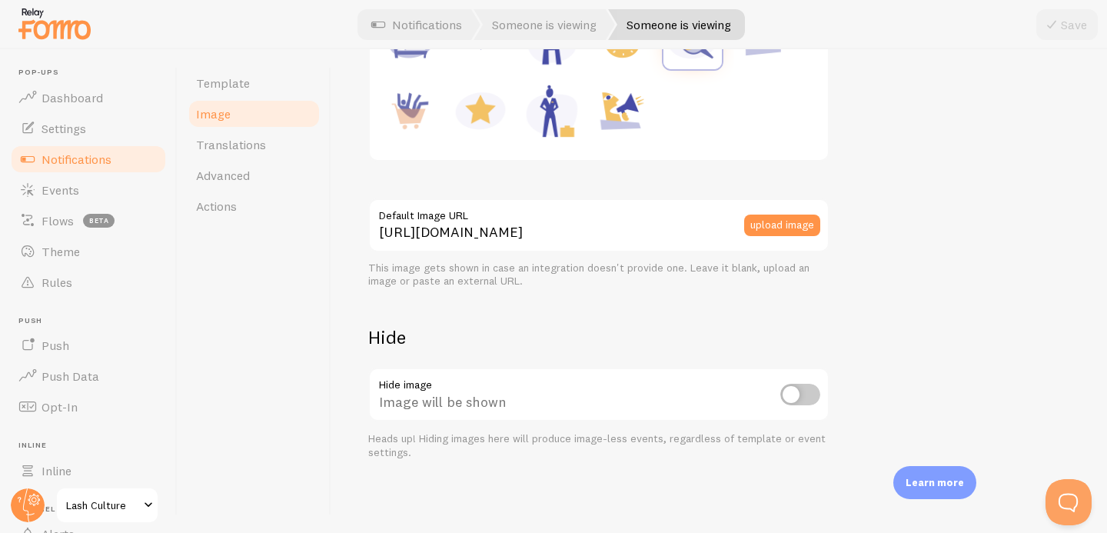
click at [805, 398] on input "checkbox" at bounding box center [800, 395] width 40 height 22
checkbox input "true"
click at [1060, 28] on icon at bounding box center [1052, 24] width 18 height 18
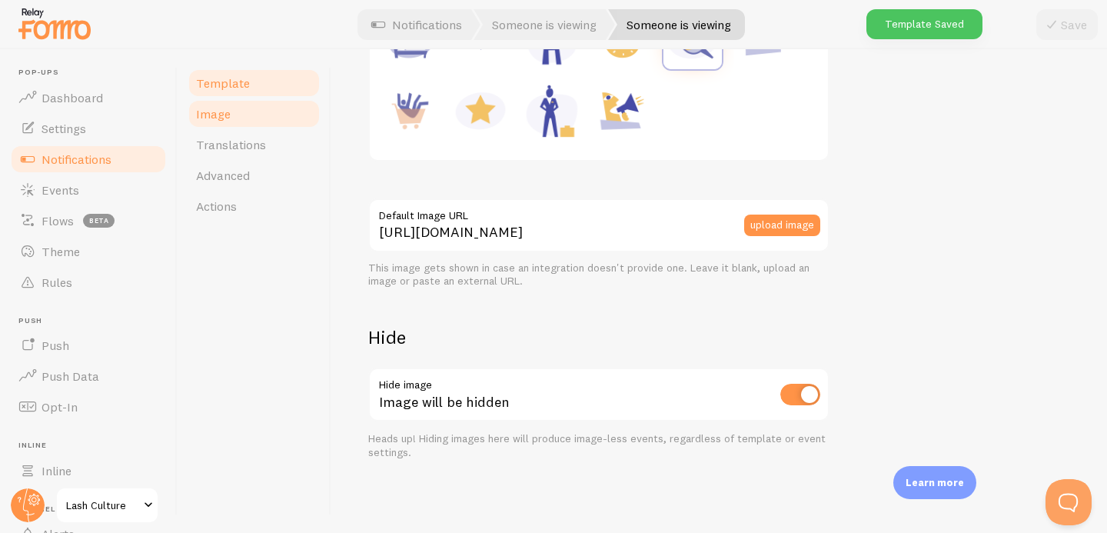
click at [229, 80] on span "Template" at bounding box center [223, 82] width 54 height 15
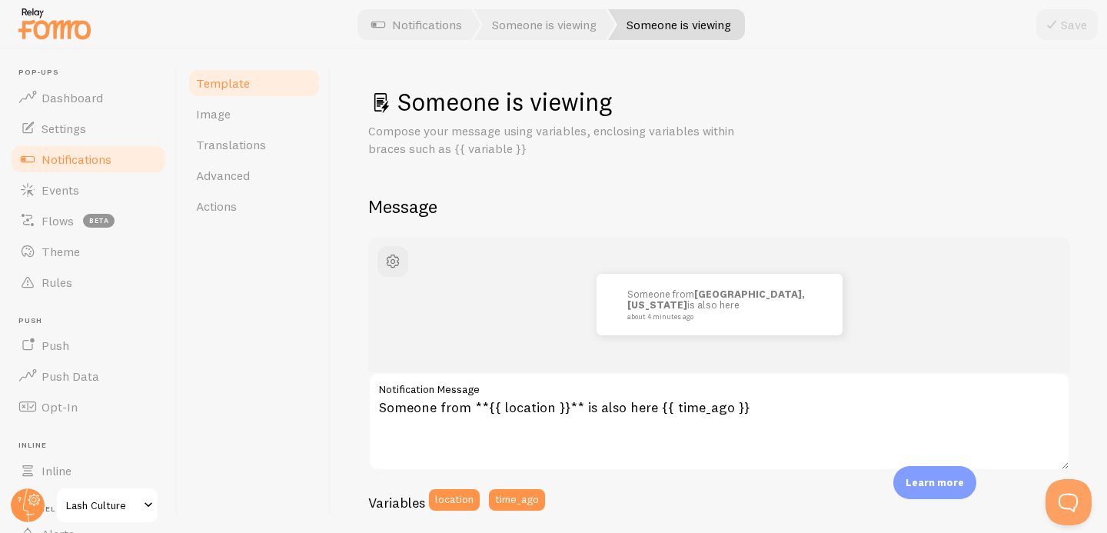
click at [255, 85] on link "Template" at bounding box center [254, 83] width 135 height 31
click at [105, 166] on link "Notifications" at bounding box center [88, 159] width 158 height 31
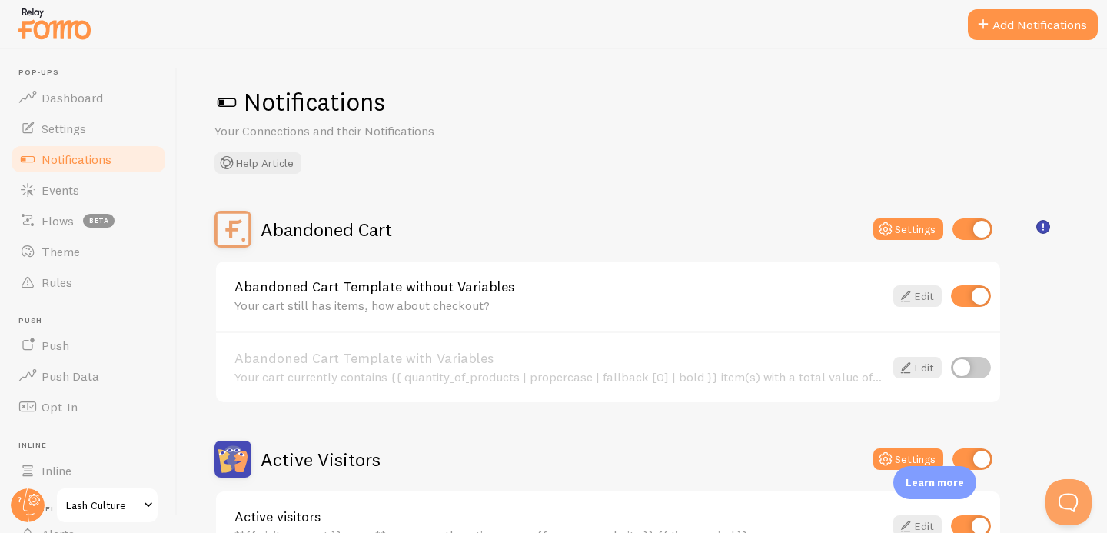
click at [977, 238] on input "checkbox" at bounding box center [973, 229] width 40 height 22
checkbox input "false"
